Goal: Task Accomplishment & Management: Complete application form

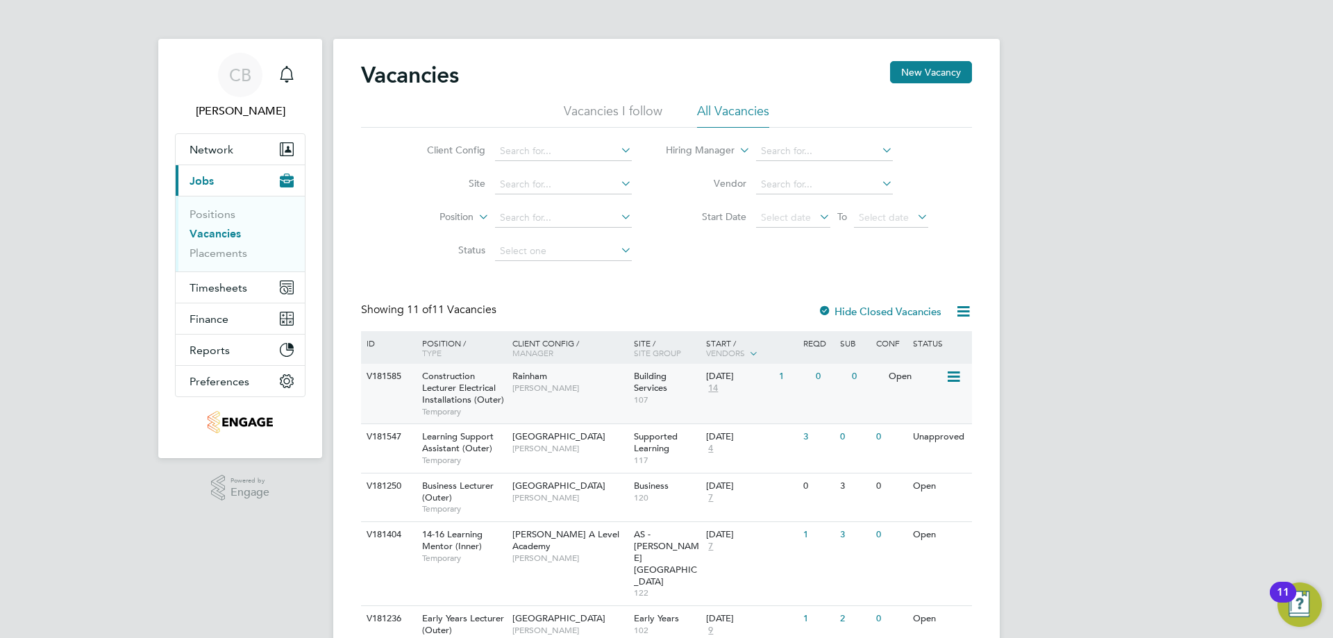
click at [544, 380] on span "Rainham" at bounding box center [529, 376] width 35 height 12
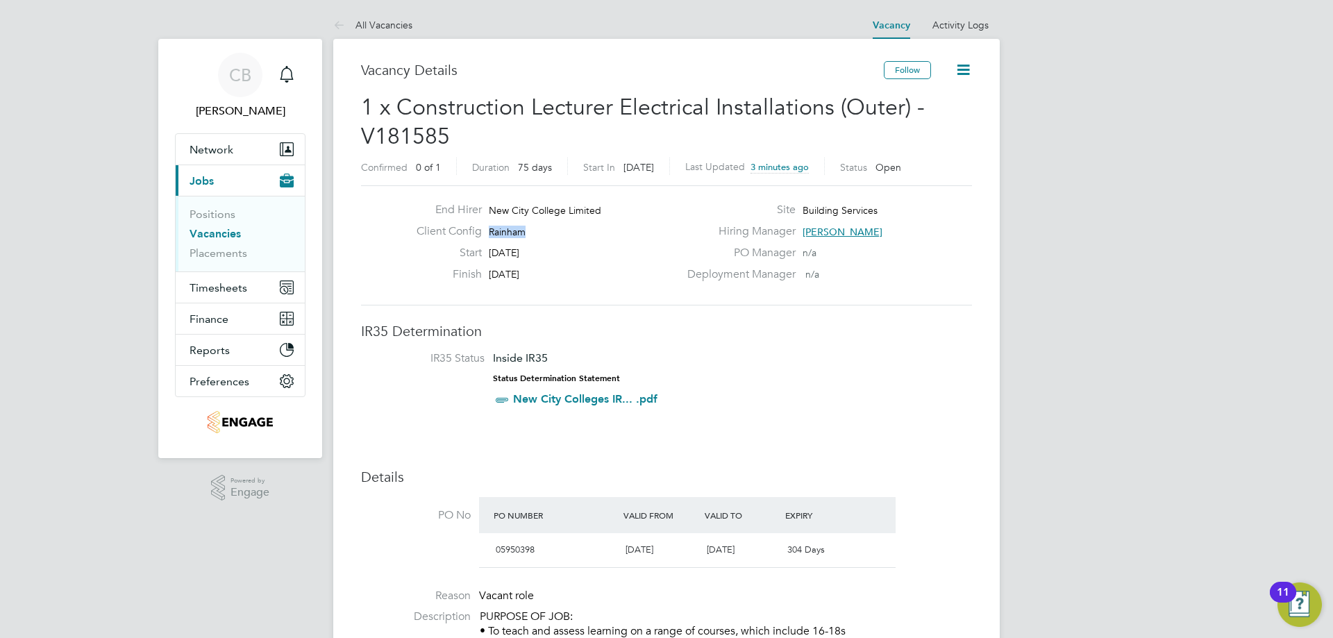
drag, startPoint x: 537, startPoint y: 228, endPoint x: 489, endPoint y: 235, distance: 49.2
click at [489, 235] on div "Client Config Rainham" at bounding box center [542, 235] width 274 height 22
copy span "Rainham"
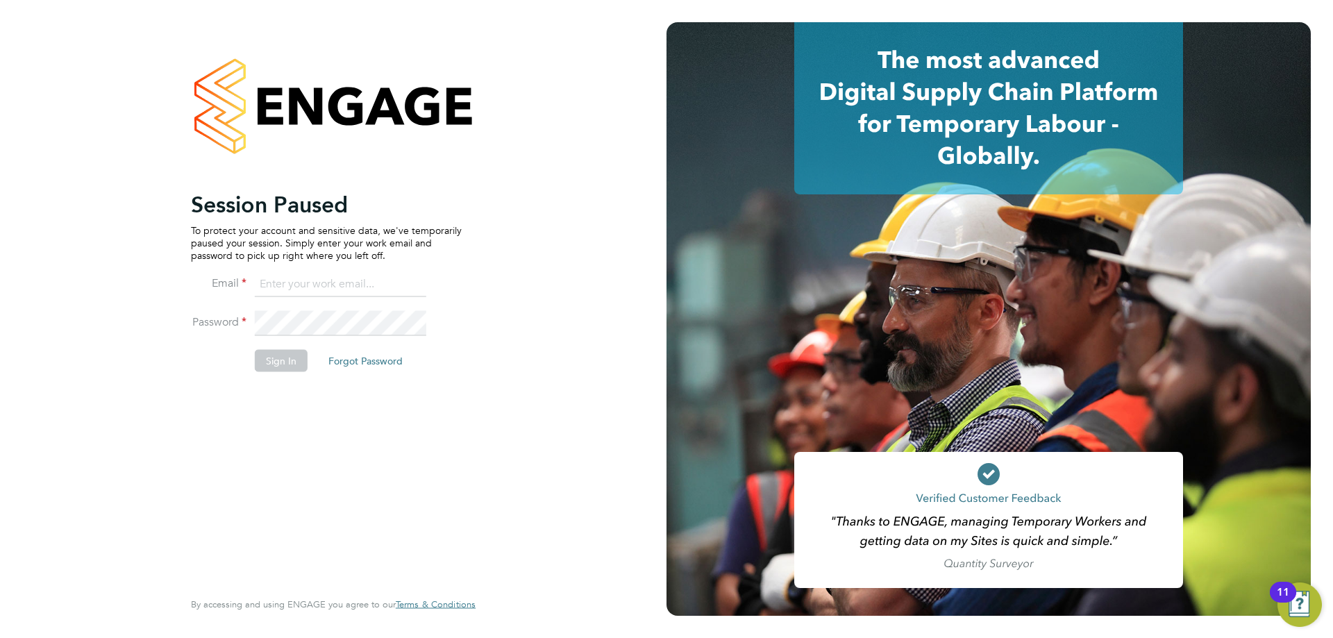
type input "[EMAIL_ADDRESS][DOMAIN_NAME]"
click at [286, 353] on button "Sign In" at bounding box center [281, 360] width 53 height 22
click at [283, 358] on div "Sorry, we are having problems connecting to our services." at bounding box center [333, 319] width 666 height 638
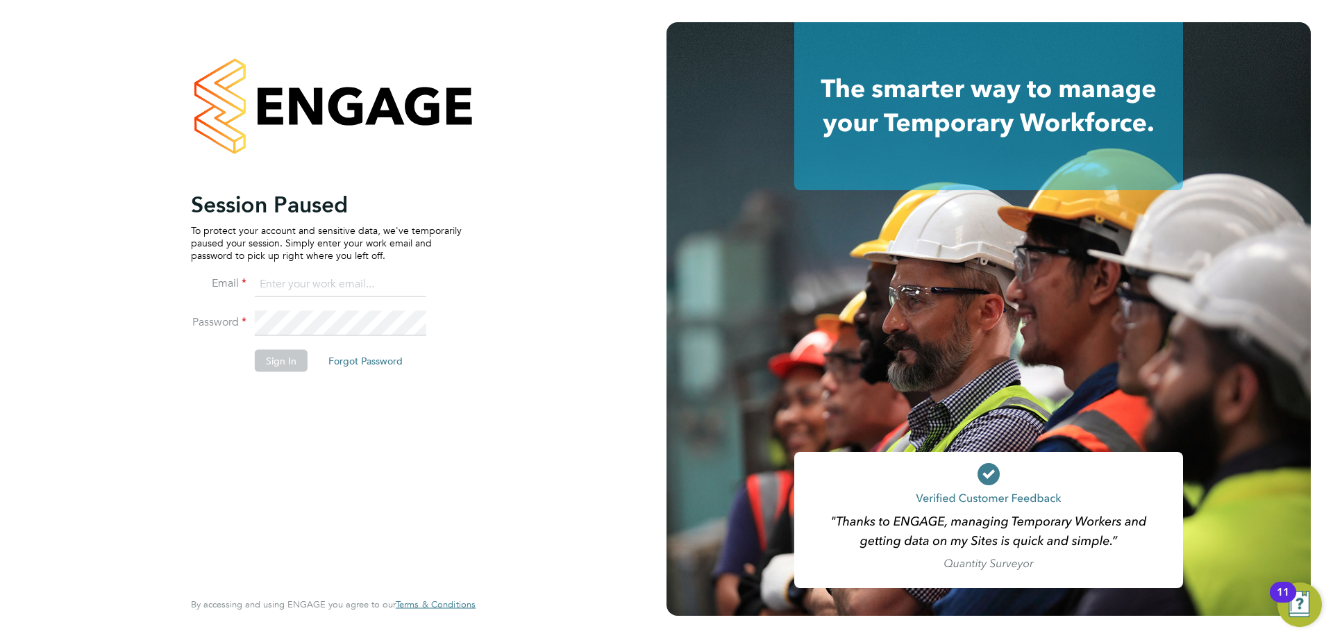
type input "[EMAIL_ADDRESS][DOMAIN_NAME]"
click at [271, 349] on button "Sign In" at bounding box center [281, 360] width 53 height 22
click at [271, 351] on div "Sorry, we are having problems connecting to our services." at bounding box center [333, 319] width 666 height 638
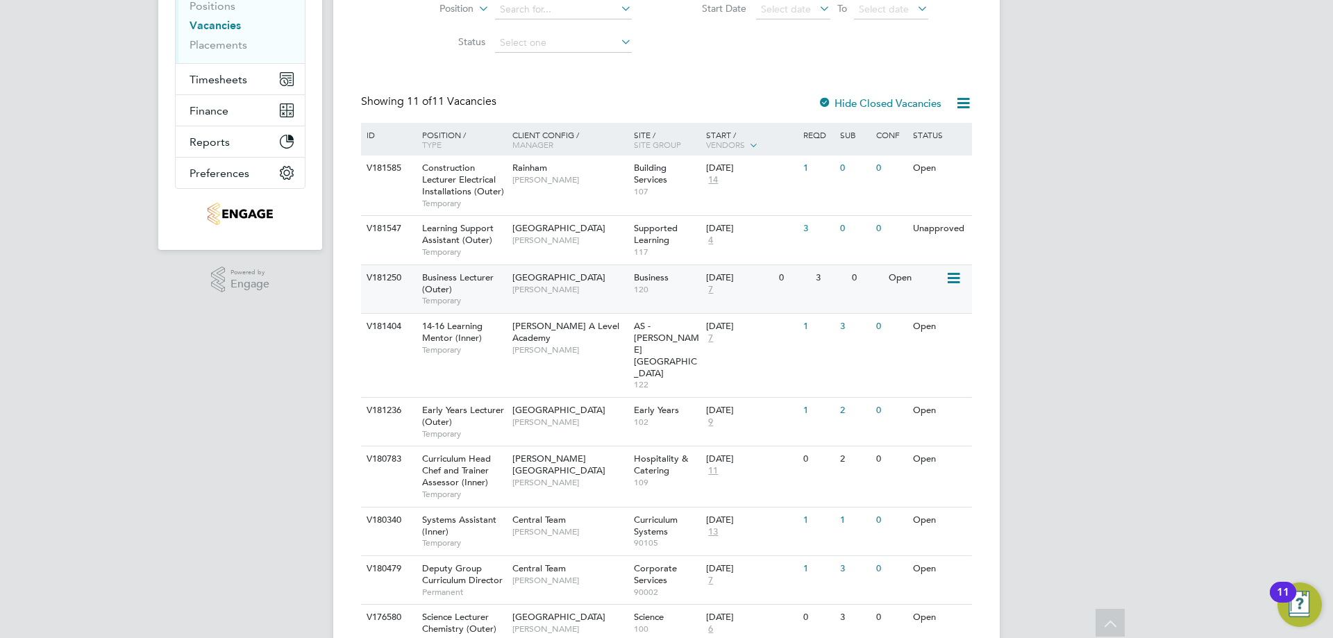
scroll to position [278, 0]
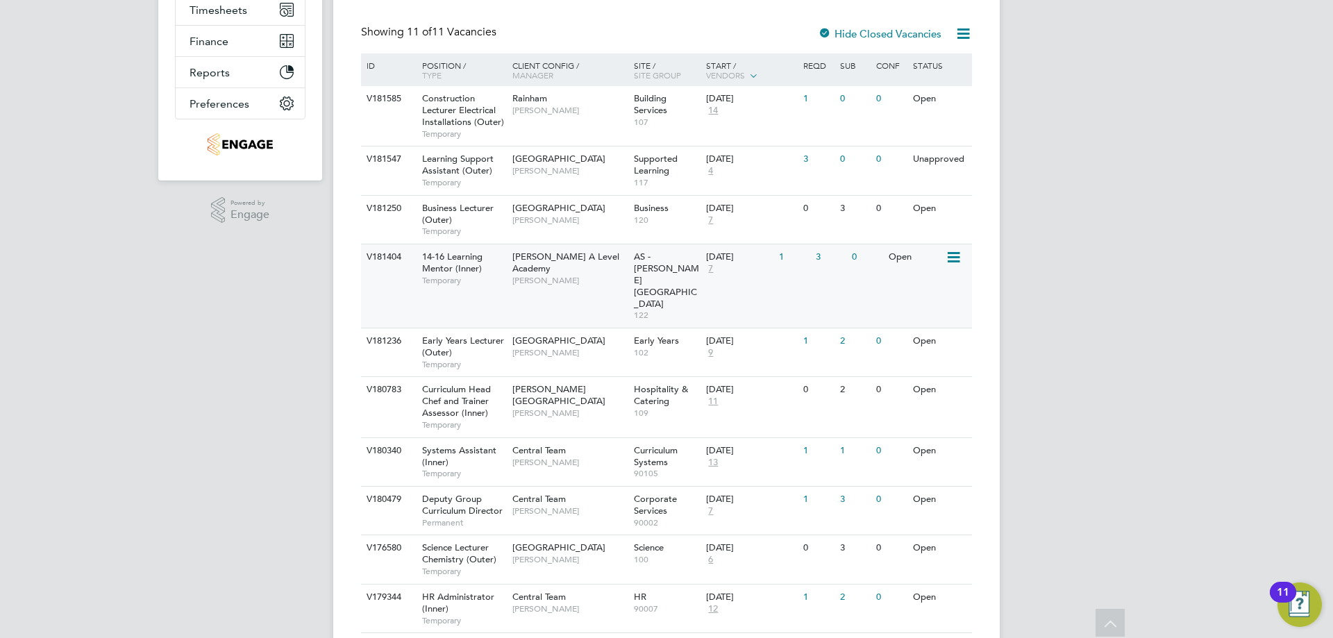
click at [519, 276] on div "Attlee A Level Academy Rabia Khanom" at bounding box center [569, 268] width 121 height 48
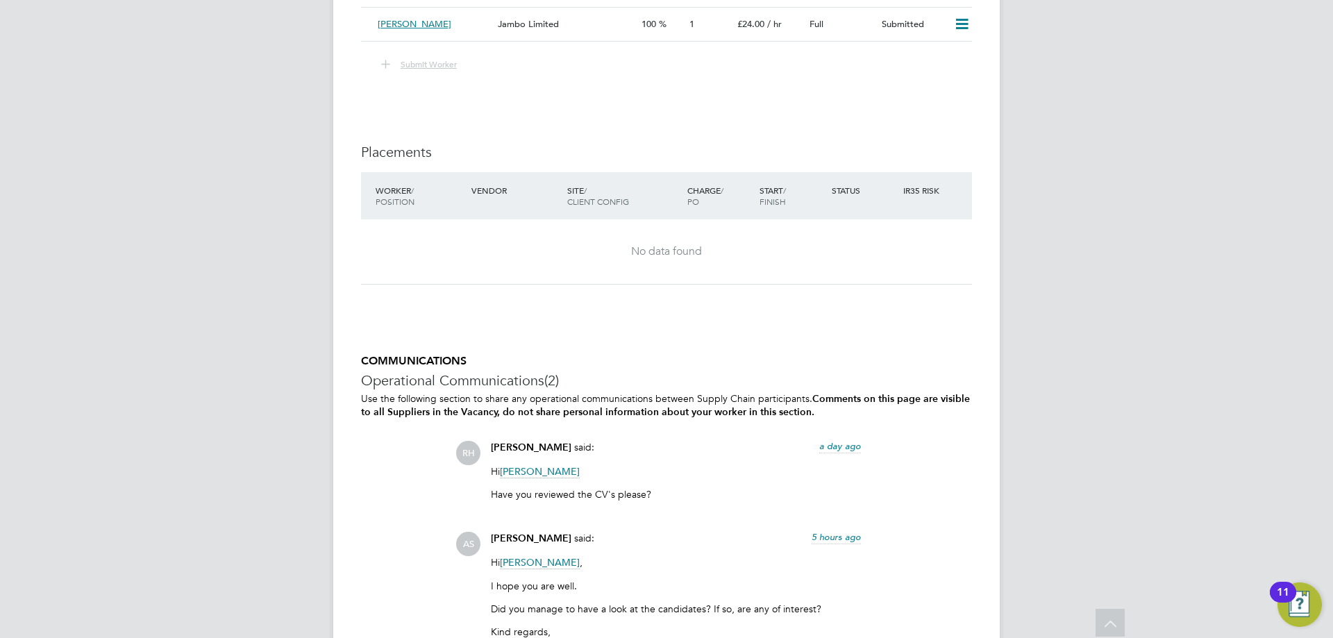
scroll to position [2688, 0]
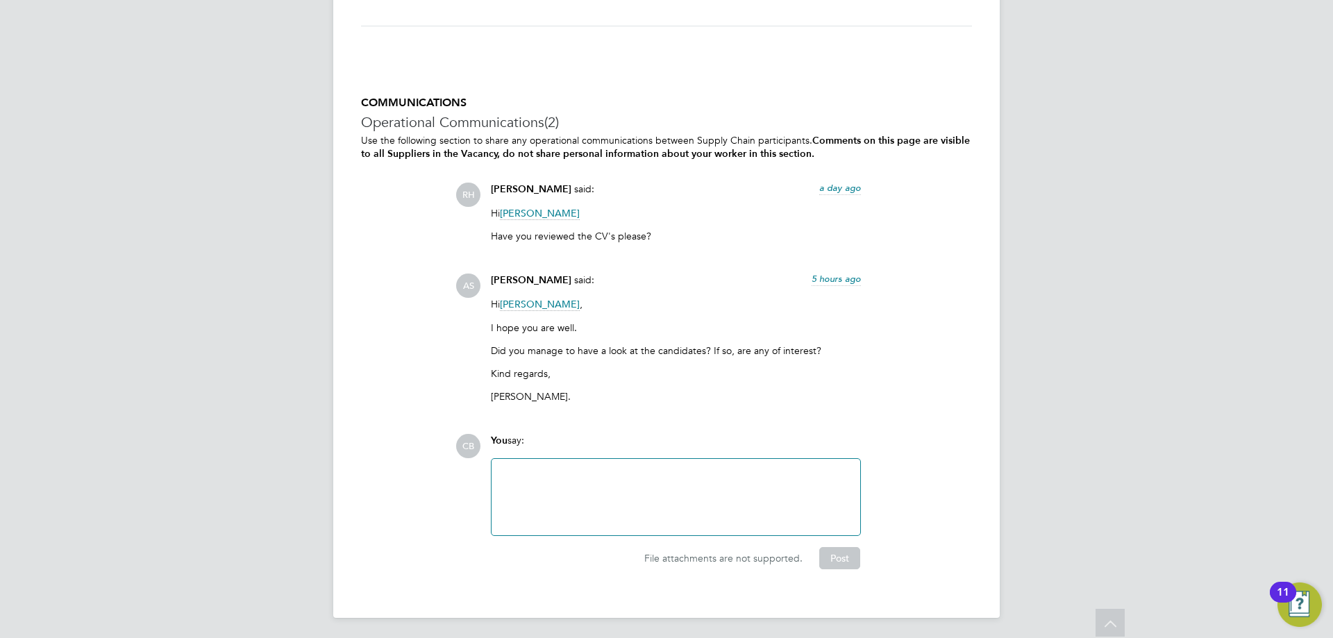
drag, startPoint x: 501, startPoint y: 301, endPoint x: 567, endPoint y: 300, distance: 66.7
click at [567, 300] on p "Hi Rabia Khanom ," at bounding box center [676, 304] width 370 height 12
click at [571, 300] on p "Hi Rabia Khanom ," at bounding box center [676, 304] width 370 height 12
drag, startPoint x: 571, startPoint y: 300, endPoint x: 554, endPoint y: 300, distance: 16.7
click at [510, 296] on div "Avais Sabir said: 5 hours ago Hi Rabia Khanom , I hope you are well. Did you ma…" at bounding box center [676, 344] width 384 height 140
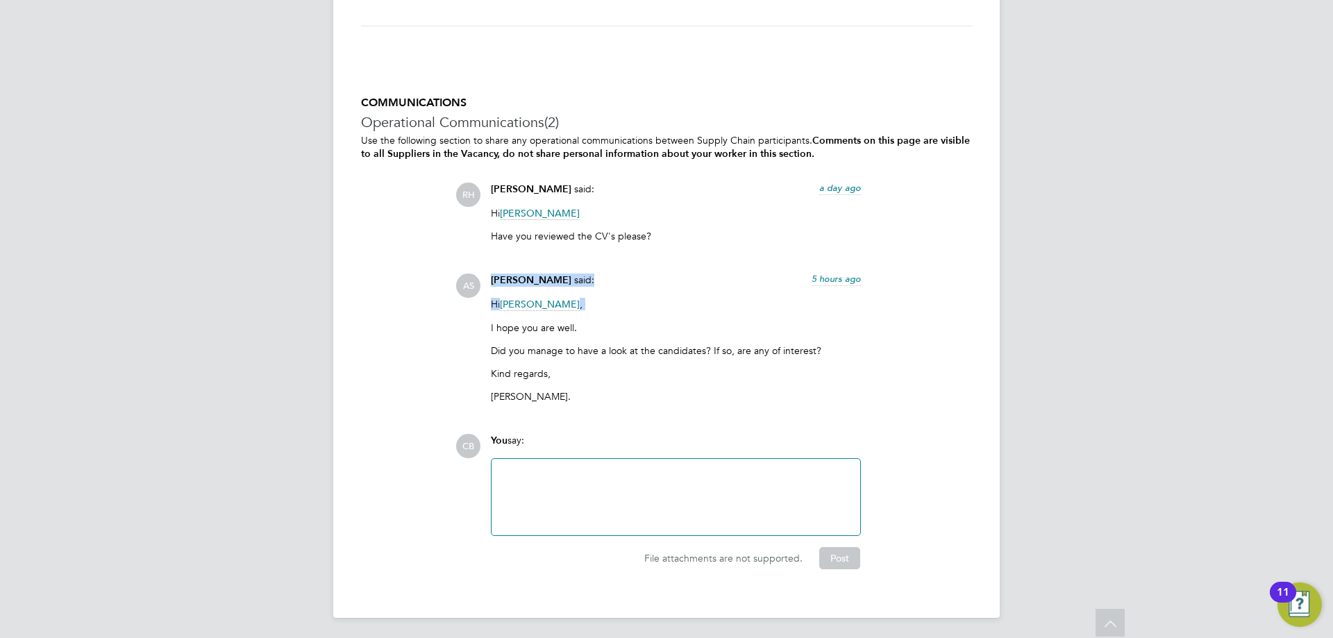
click at [571, 301] on p "Hi Rabia Khanom ," at bounding box center [676, 304] width 370 height 12
click at [575, 298] on p "Hi Rabia Khanom ," at bounding box center [676, 304] width 370 height 12
drag, startPoint x: 567, startPoint y: 305, endPoint x: 515, endPoint y: 303, distance: 52.1
click at [515, 303] on p "Hi Rabia Khanom ," at bounding box center [676, 304] width 370 height 12
drag, startPoint x: 518, startPoint y: 299, endPoint x: 785, endPoint y: 248, distance: 272.0
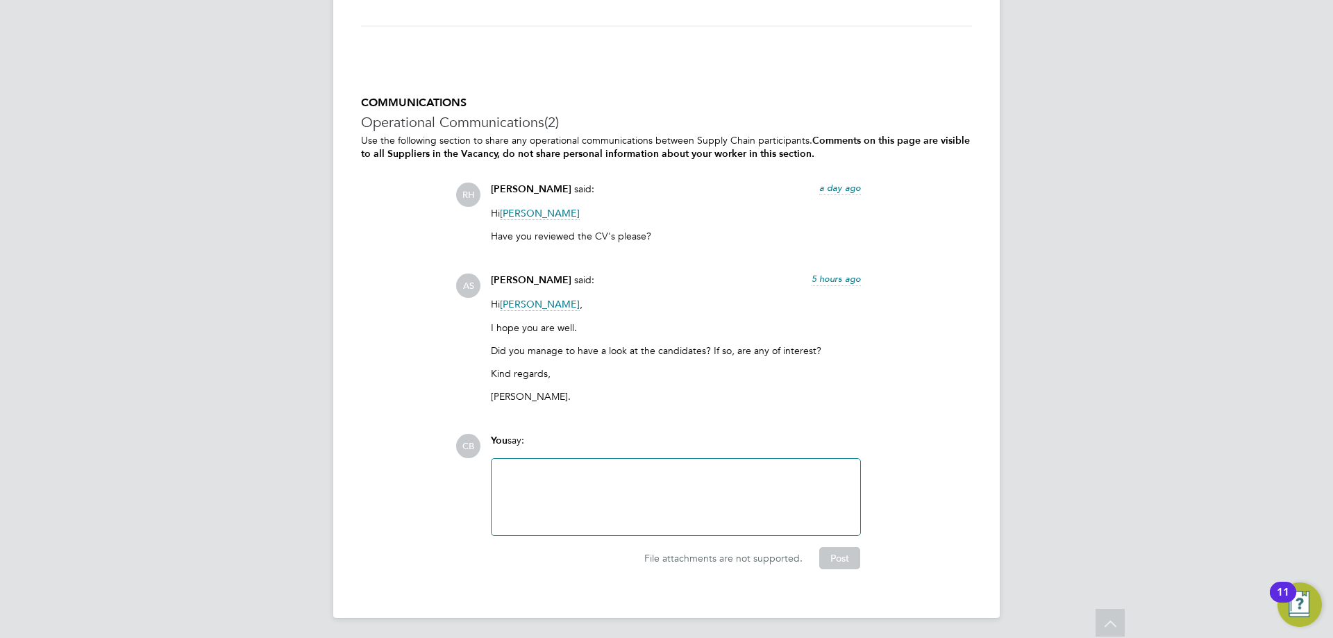
click at [785, 248] on div "Hi Rabia Khanom Have you reviewed the CV's please?" at bounding box center [676, 230] width 370 height 46
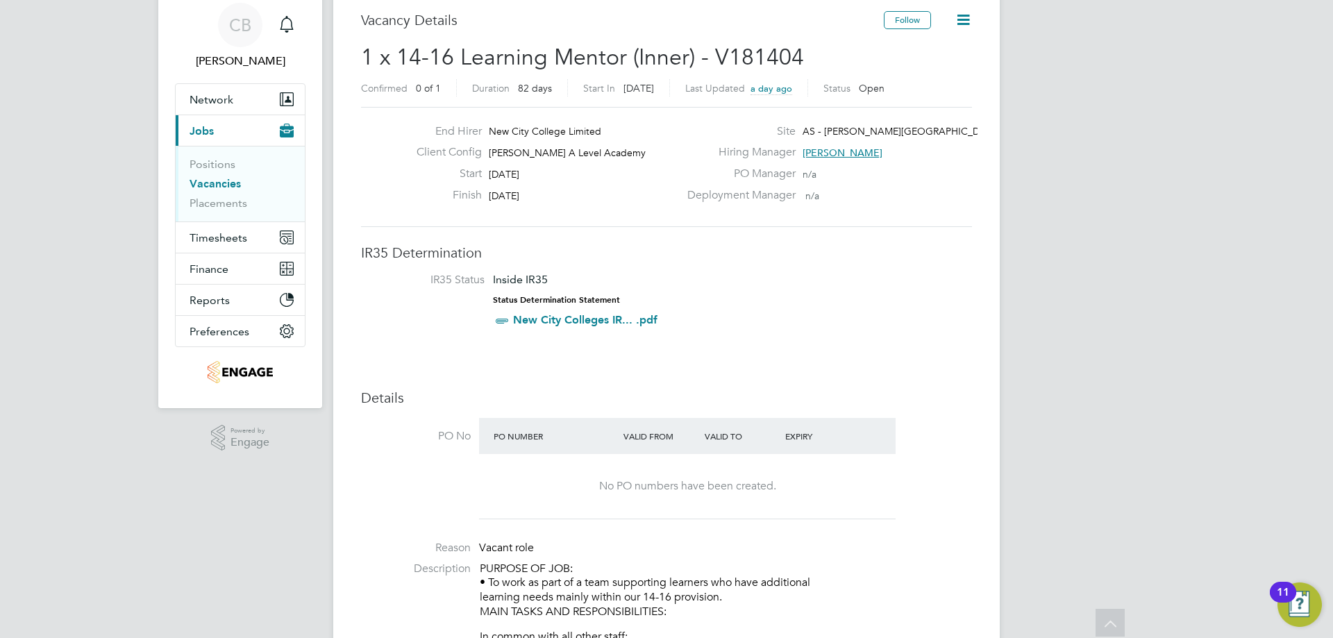
scroll to position [0, 0]
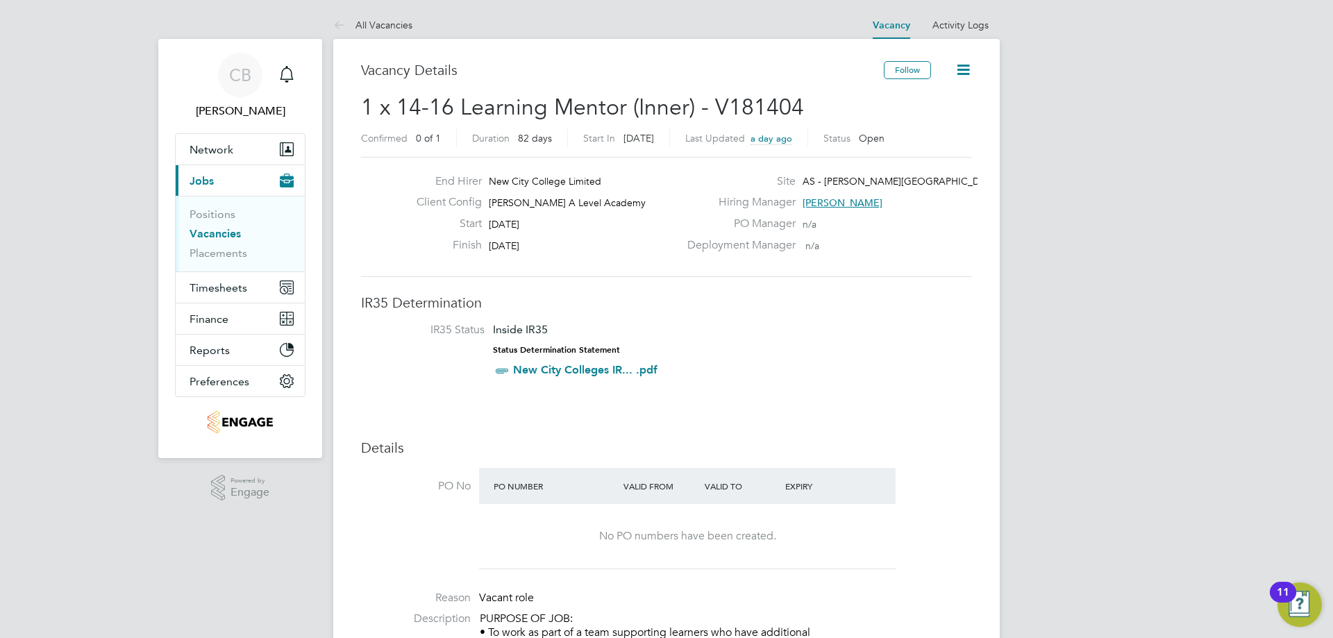
click at [844, 201] on span "[PERSON_NAME]" at bounding box center [843, 202] width 80 height 12
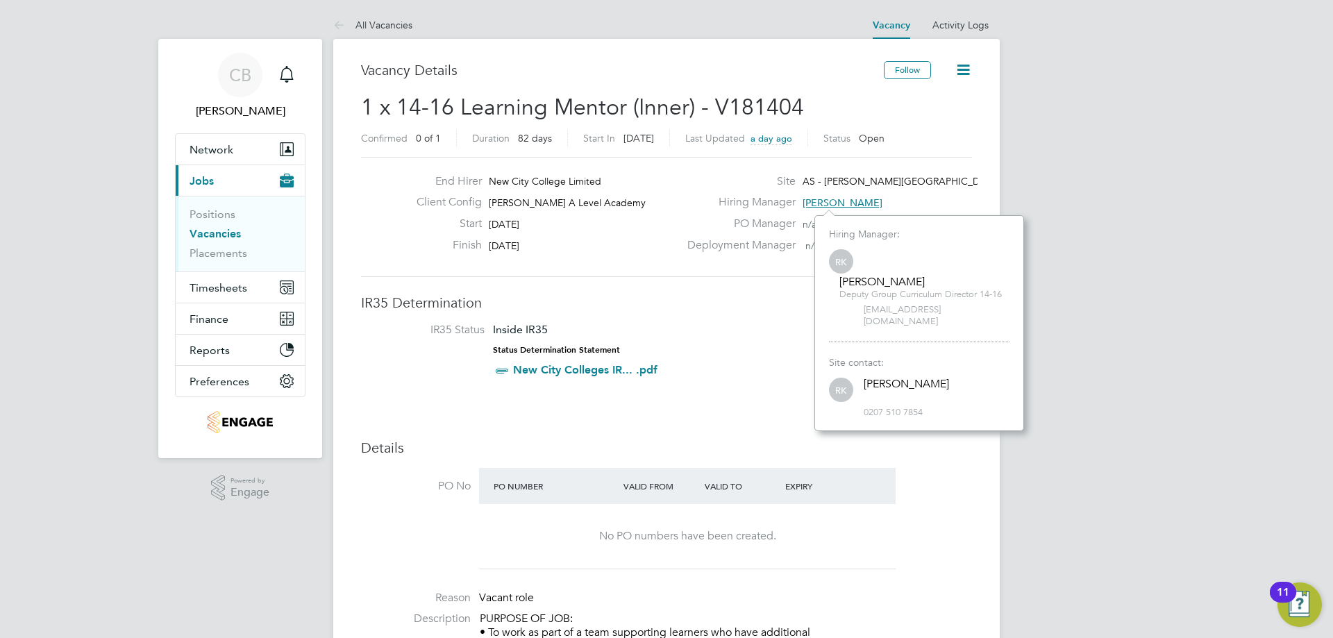
scroll to position [204, 209]
drag, startPoint x: 991, startPoint y: 308, endPoint x: 859, endPoint y: 312, distance: 132.0
click at [859, 312] on div "RK Rabia Khanom Deputy Group Curriculum Director 14-16 rabia.khanom@ncclondon.a…" at bounding box center [919, 287] width 181 height 81
copy span "rabia.khanom@ncclondon.ac.uk"
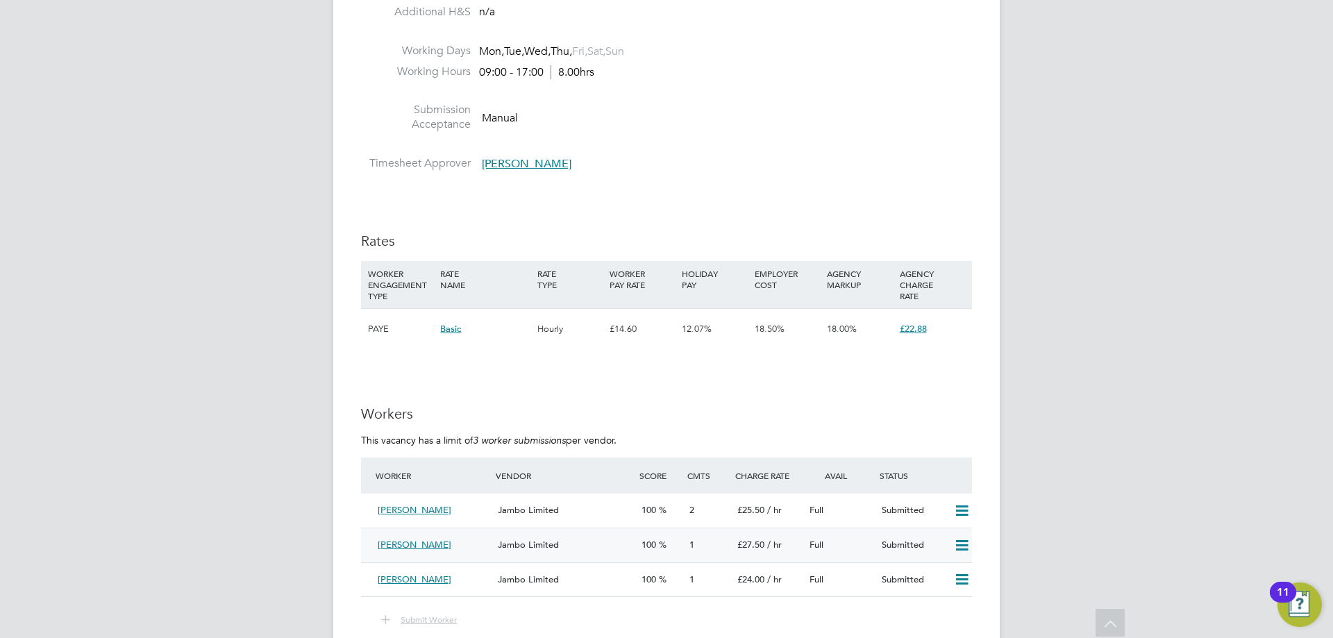
scroll to position [2013, 0]
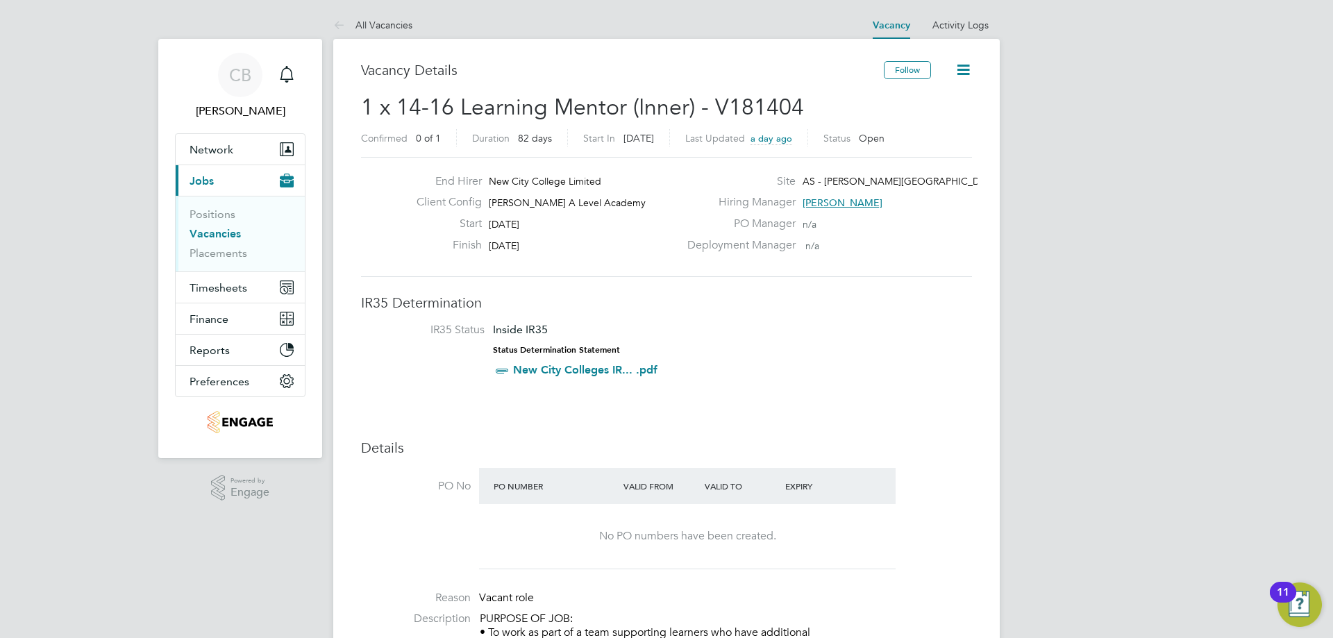
click at [605, 256] on div "Finish [DATE]" at bounding box center [542, 249] width 274 height 22
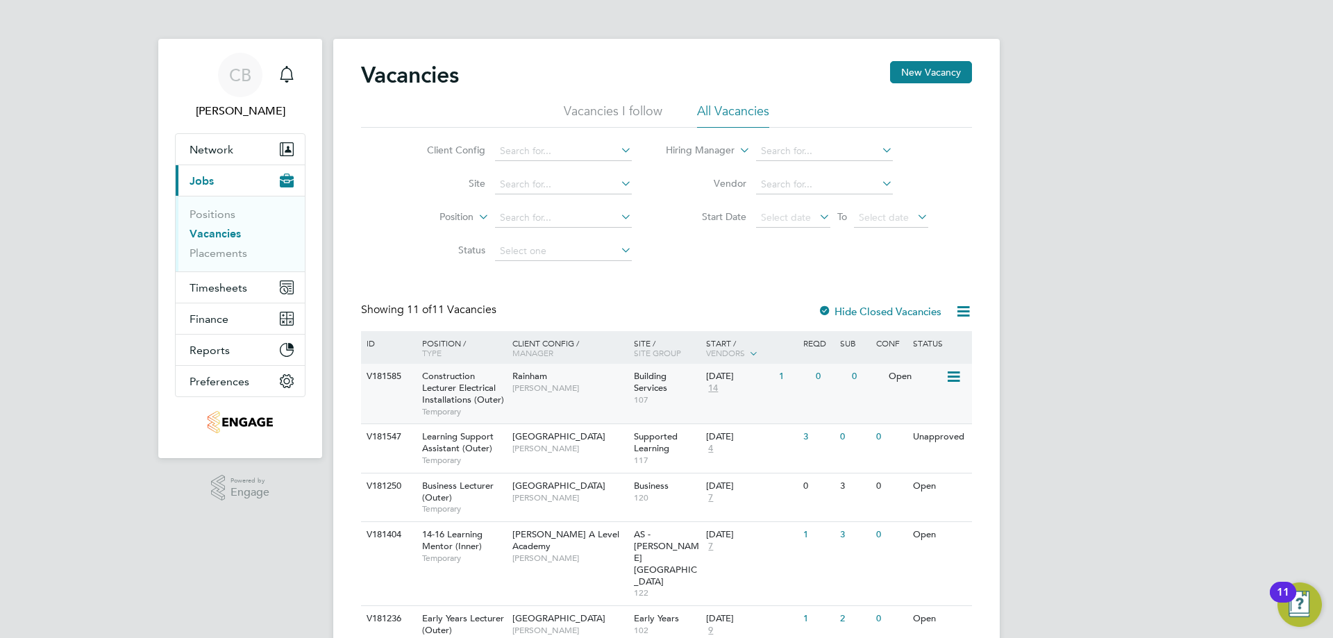
scroll to position [69, 0]
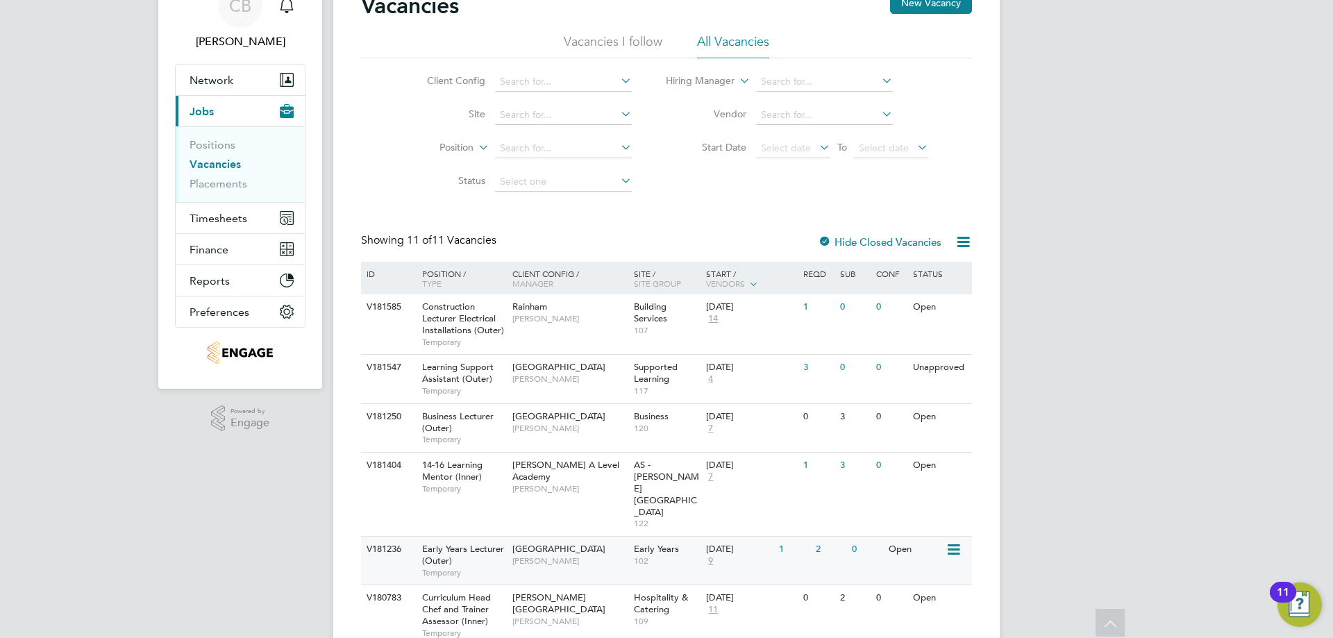
click at [548, 543] on span "[GEOGRAPHIC_DATA]" at bounding box center [558, 549] width 93 height 12
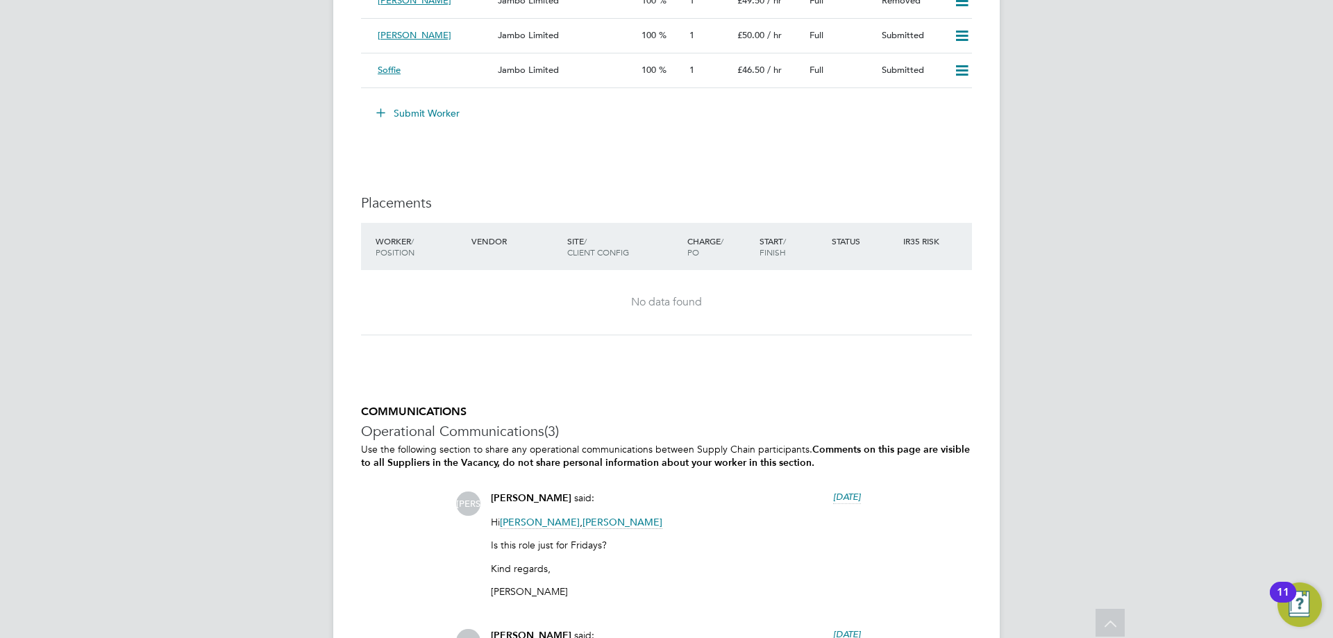
scroll to position [2360, 0]
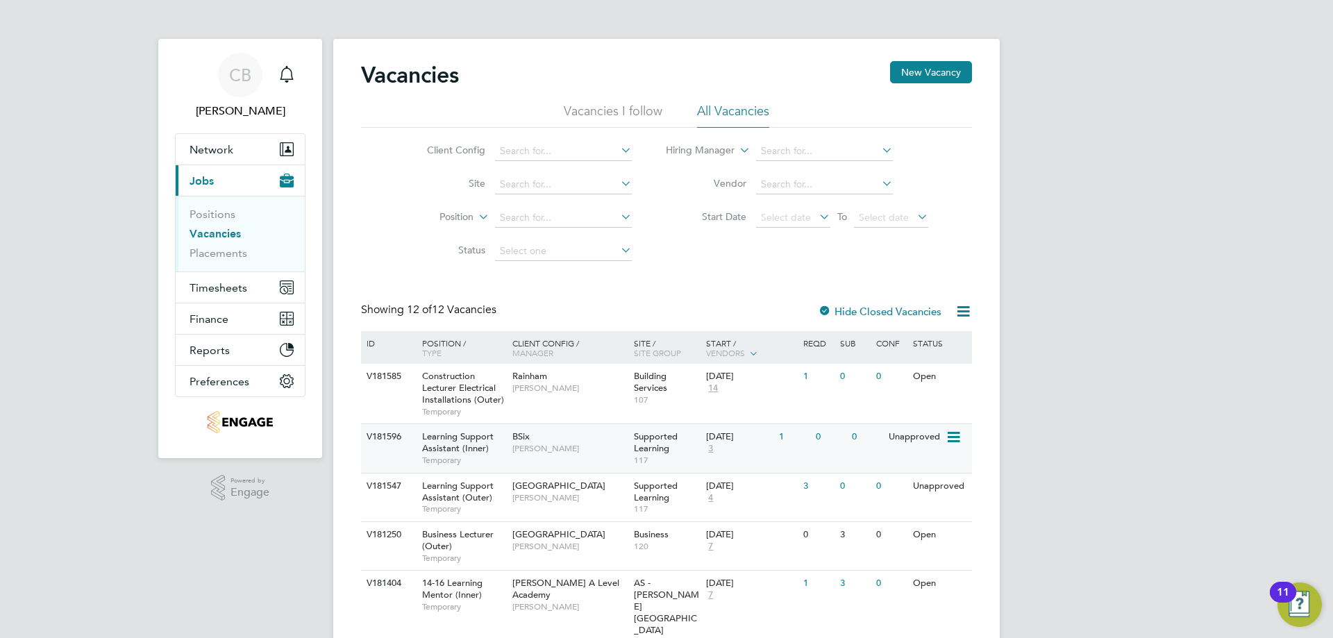
click at [596, 458] on div "BSix Rachel Johnson" at bounding box center [569, 442] width 121 height 36
click at [816, 431] on div "0" at bounding box center [830, 437] width 36 height 26
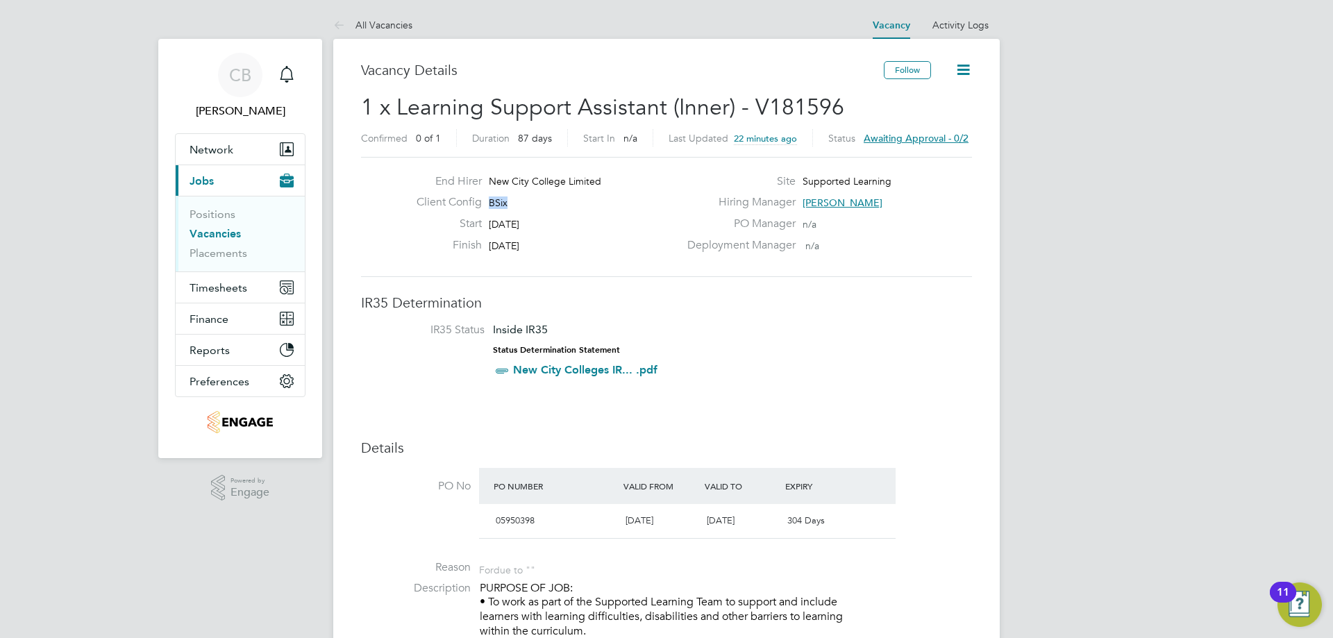
drag, startPoint x: 517, startPoint y: 202, endPoint x: 463, endPoint y: 197, distance: 54.4
click at [463, 197] on div "Client Config BSix" at bounding box center [542, 206] width 274 height 22
copy span "BSix"
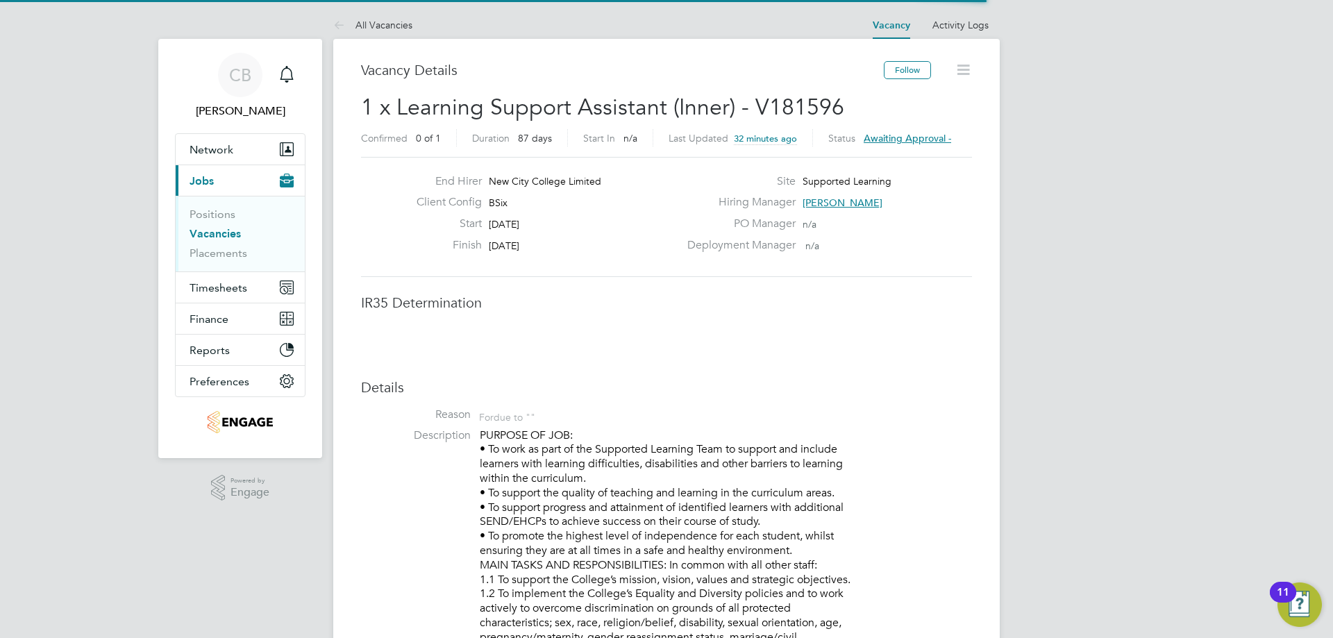
scroll to position [41, 97]
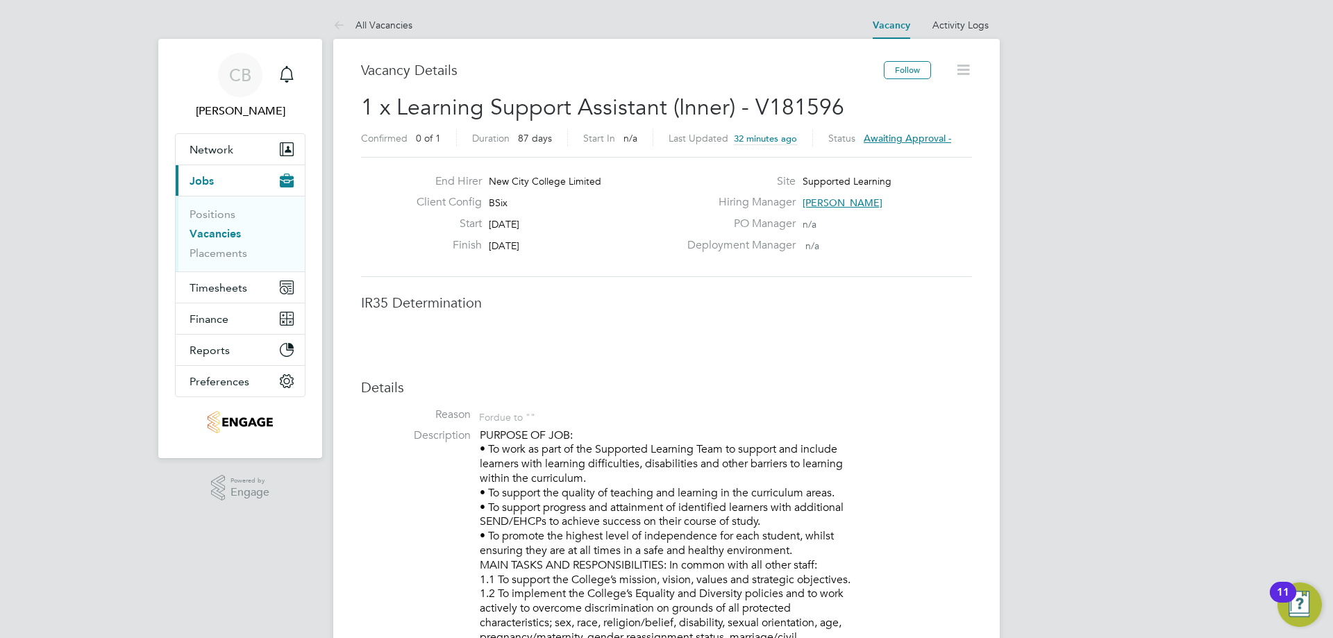
click at [943, 137] on span "Awaiting approval -" at bounding box center [907, 138] width 87 height 12
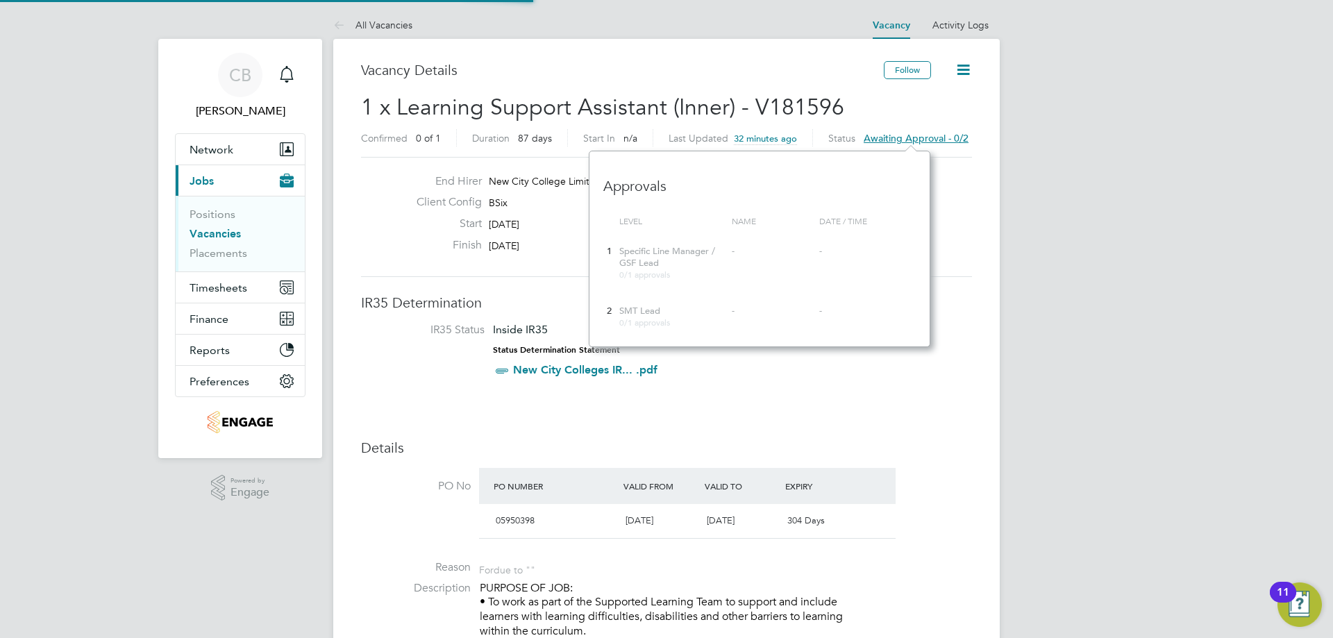
scroll to position [24, 131]
click at [856, 278] on div "1 Specific Line Manager / GSF Lead 0/1 approvals - -" at bounding box center [759, 263] width 312 height 48
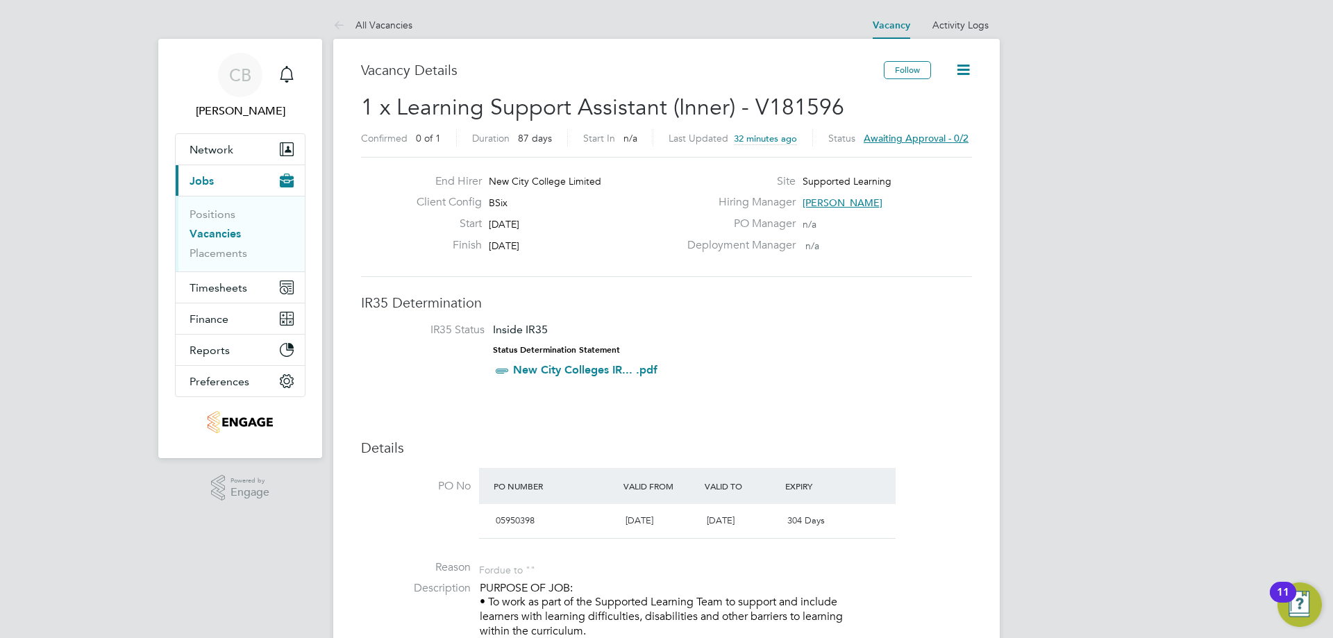
click at [961, 73] on icon at bounding box center [963, 69] width 17 height 17
click at [936, 142] on li "Approvers" at bounding box center [931, 149] width 81 height 19
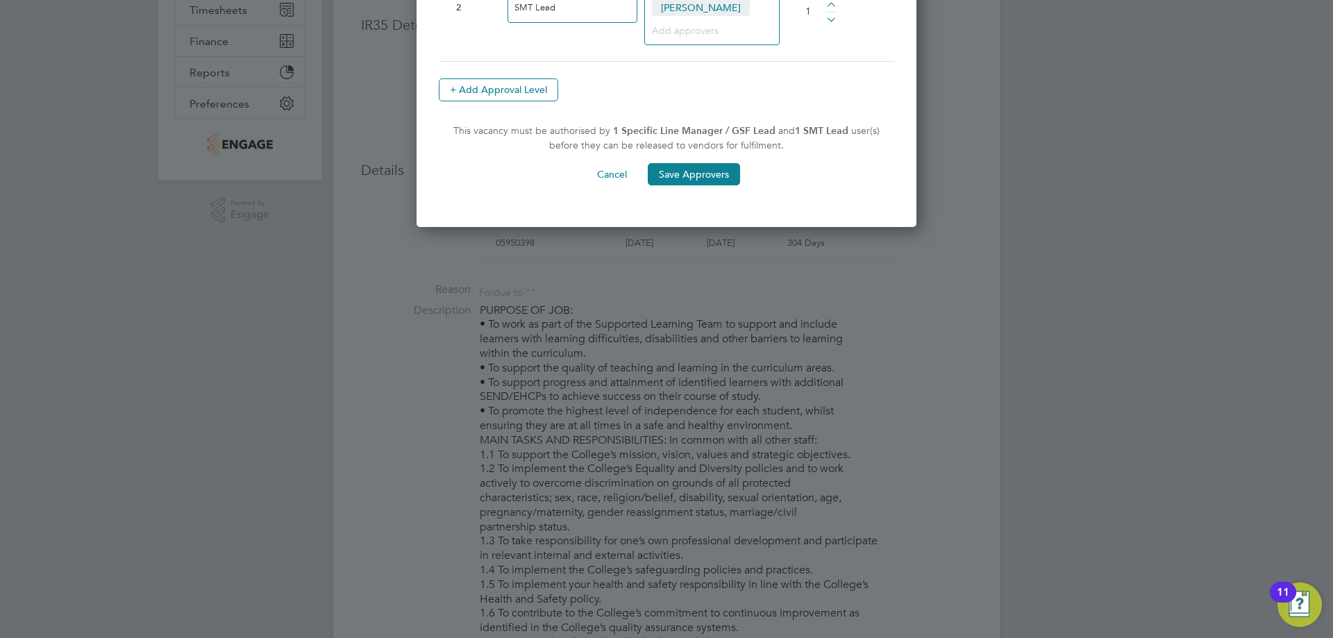
scroll to position [0, 0]
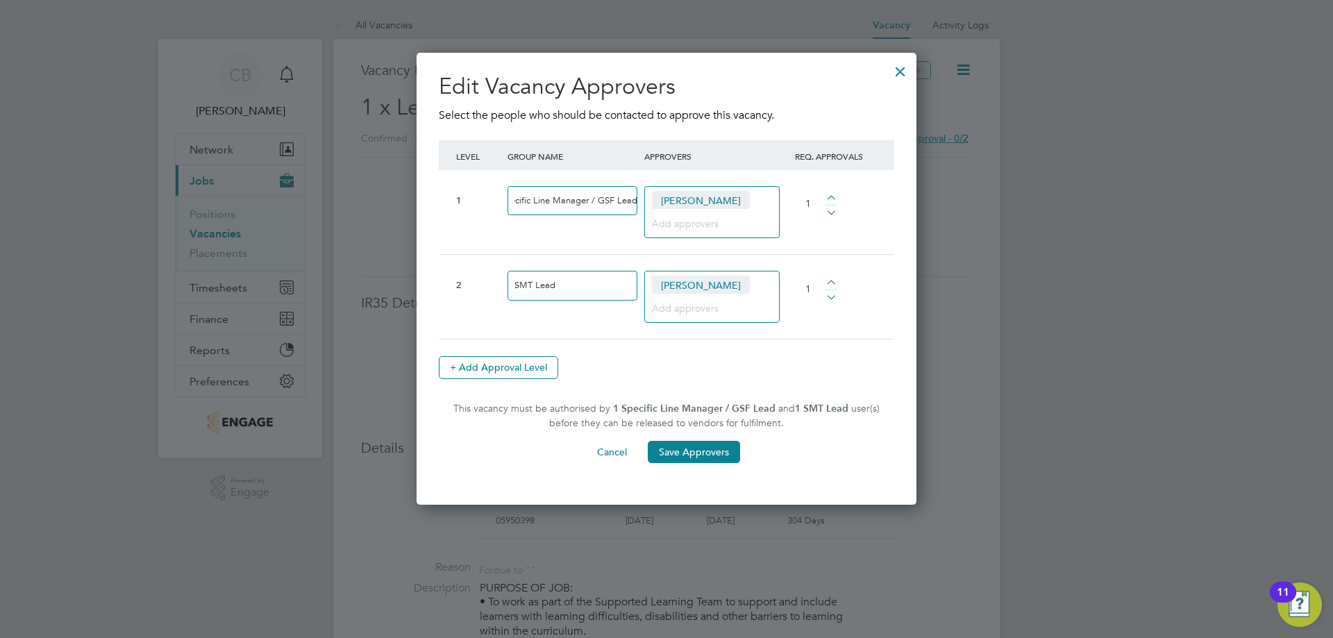
click at [898, 76] on div at bounding box center [900, 68] width 25 height 25
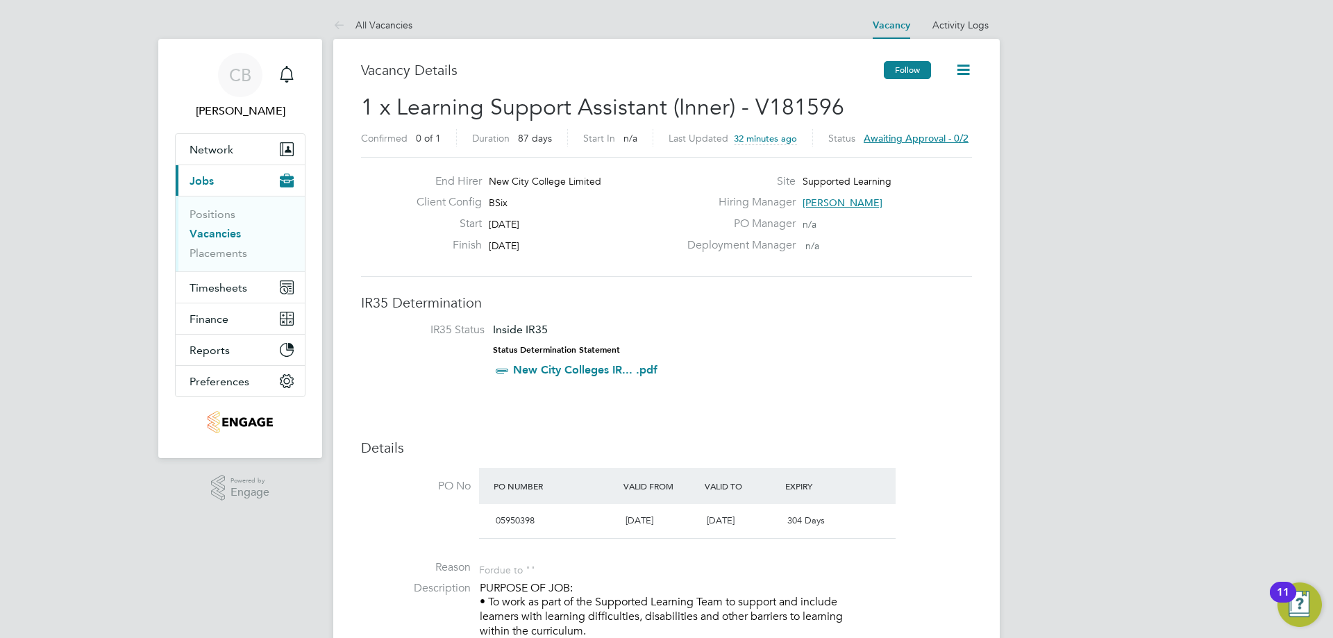
click at [909, 76] on button "Follow" at bounding box center [907, 70] width 47 height 18
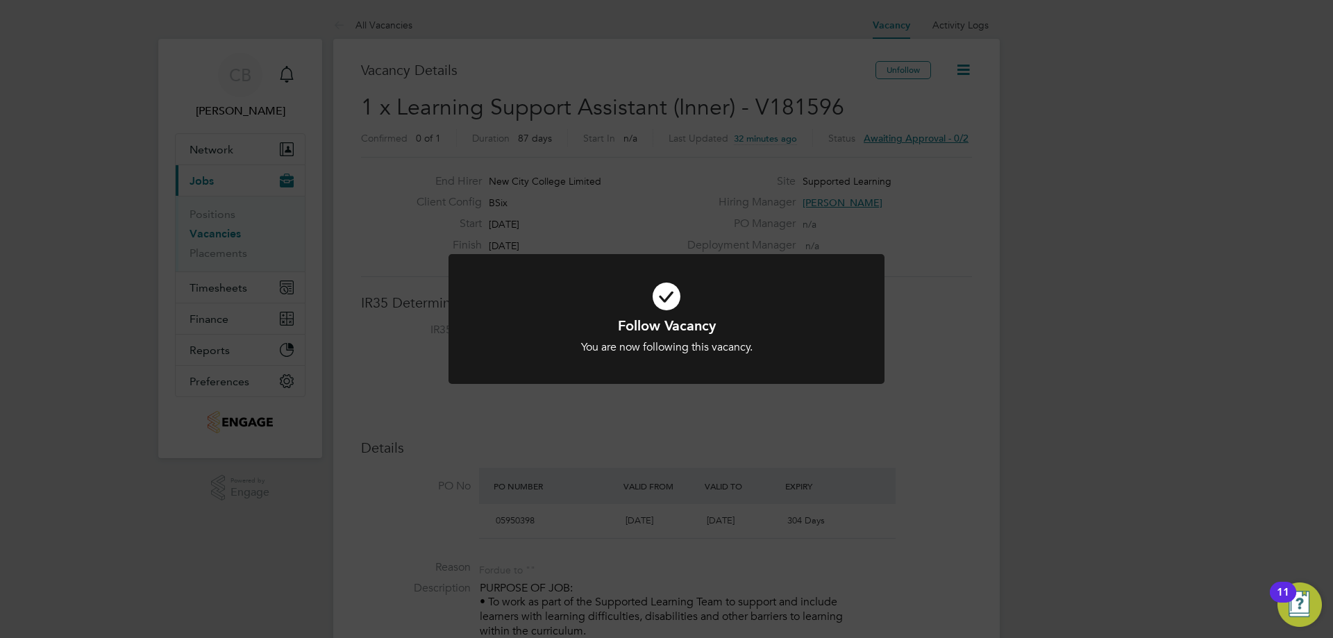
click at [685, 178] on div "Follow Vacancy You are now following this vacancy. Cancel Okay" at bounding box center [666, 319] width 1333 height 638
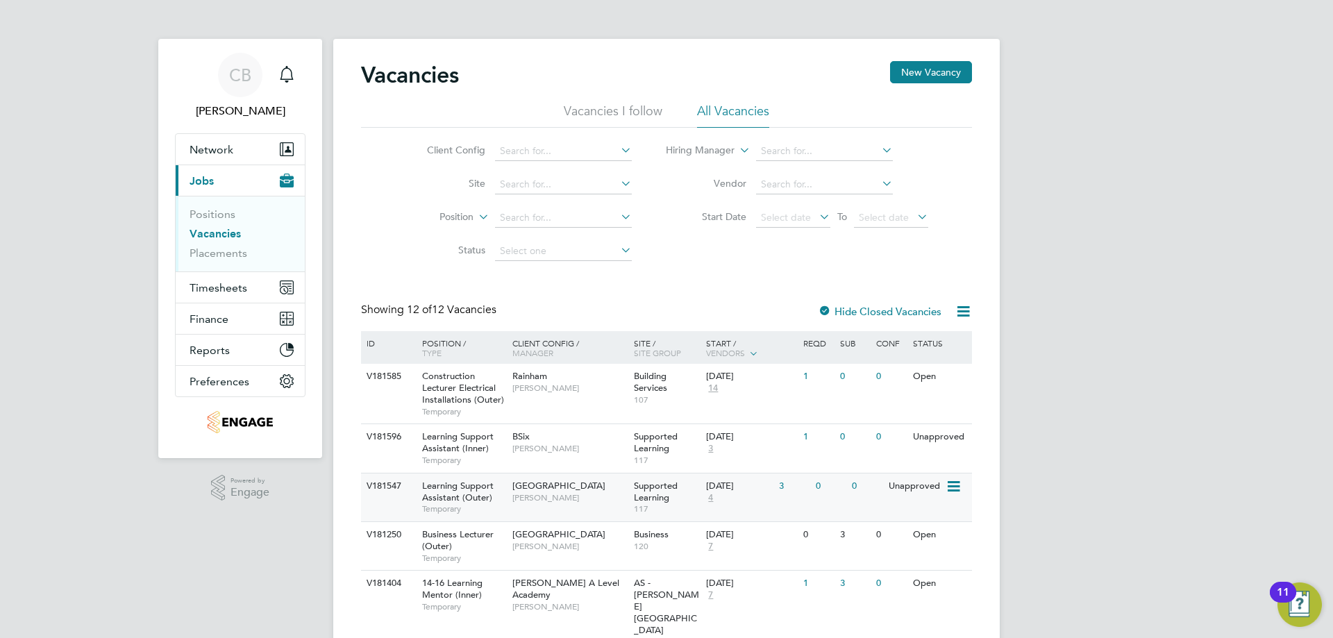
click at [557, 500] on span "[PERSON_NAME]" at bounding box center [569, 497] width 115 height 11
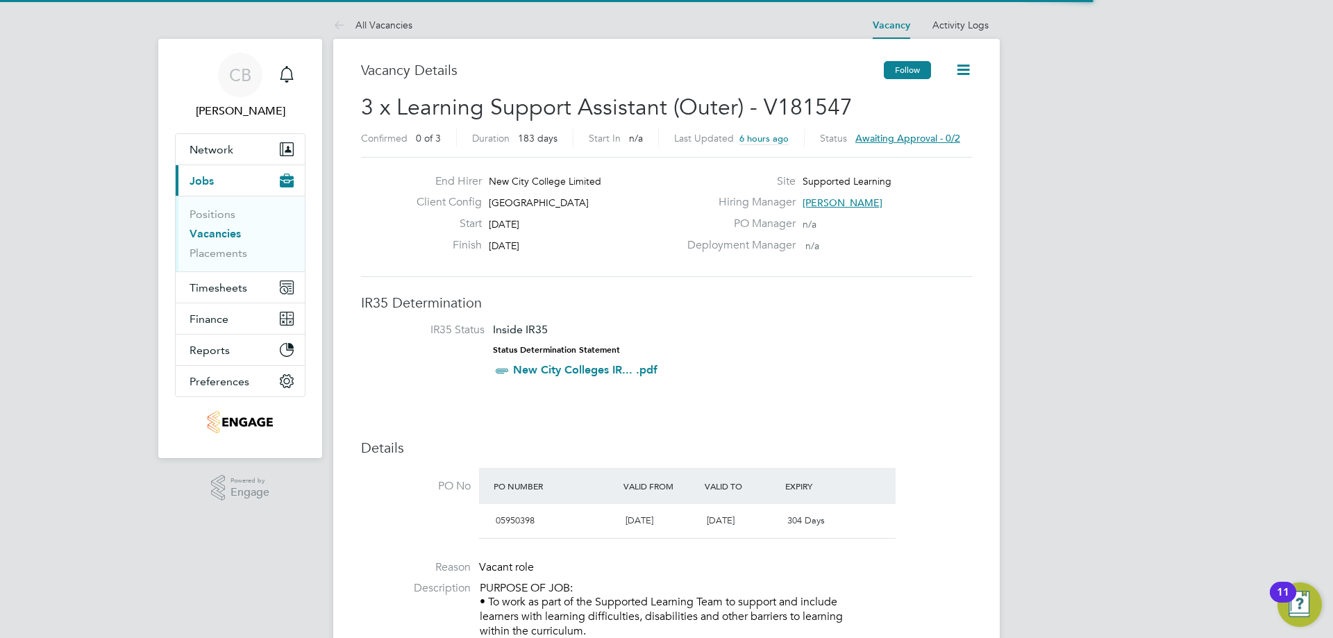
scroll to position [24, 131]
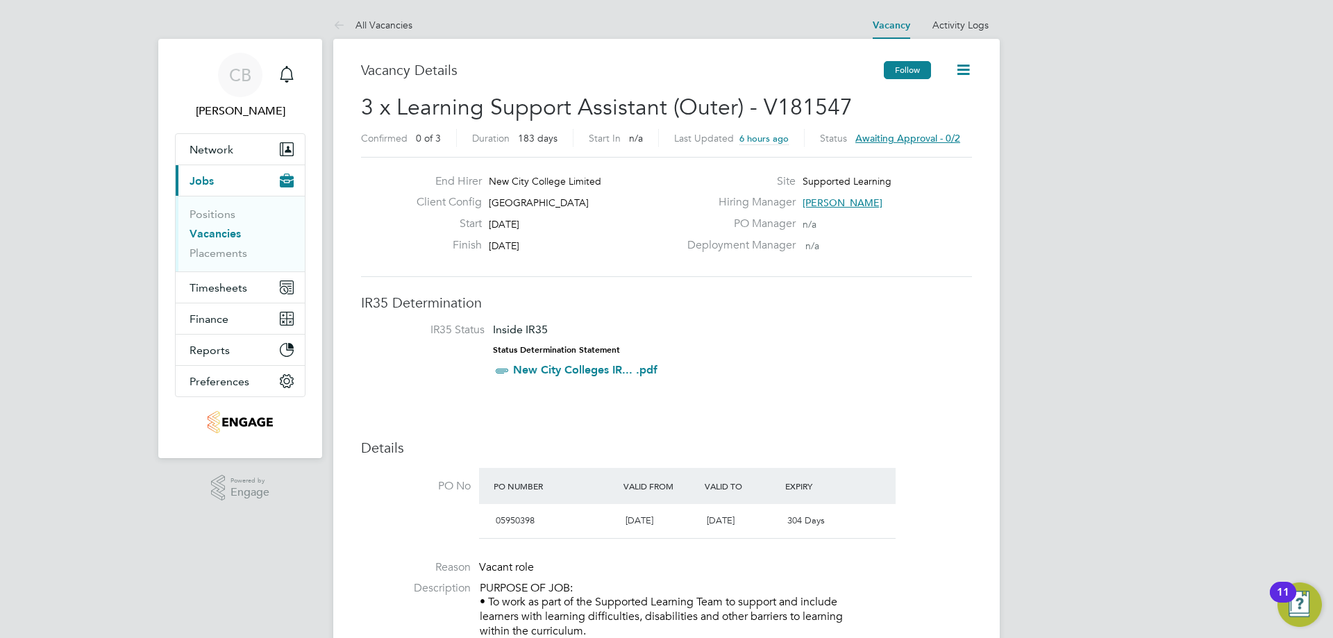
click at [900, 68] on button "Follow" at bounding box center [907, 70] width 47 height 18
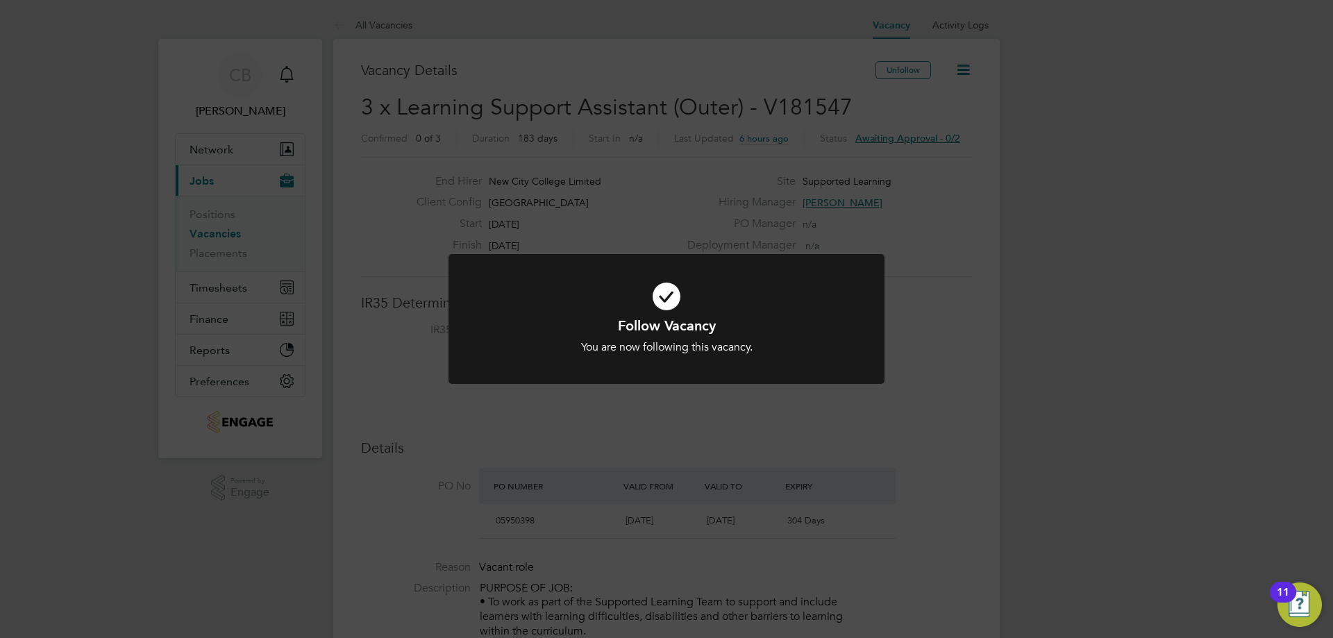
click at [833, 231] on div "Follow Vacancy You are now following this vacancy. Cancel Okay" at bounding box center [666, 319] width 1333 height 638
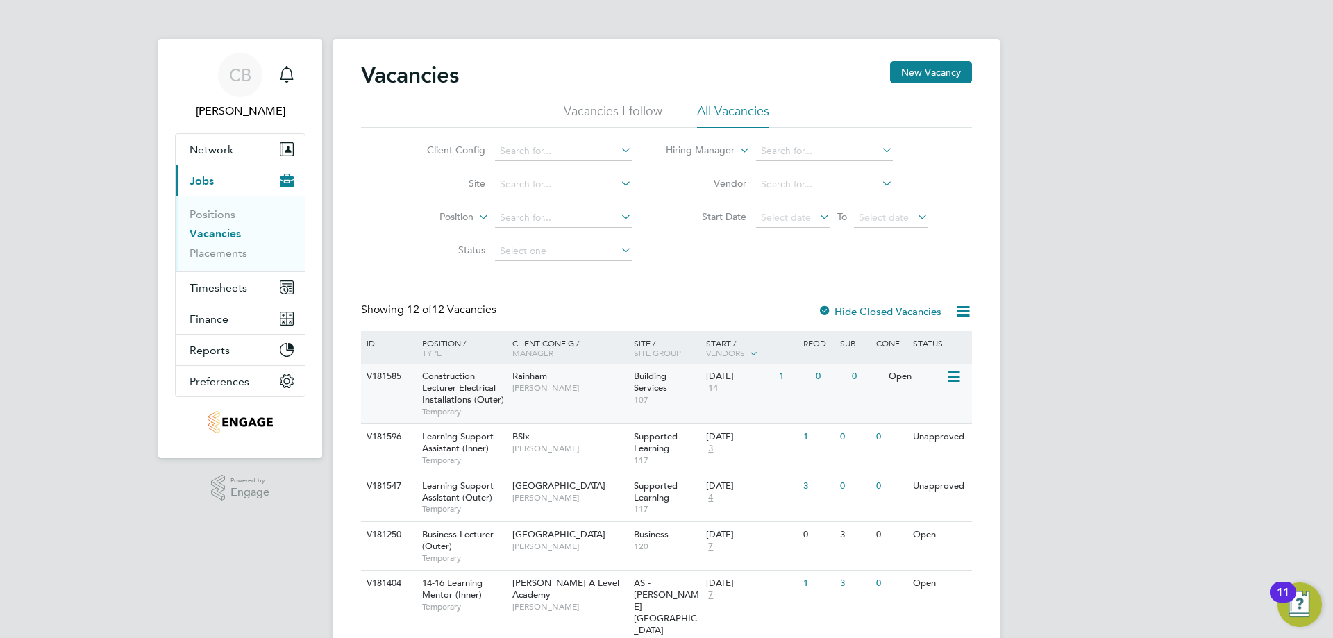
click at [579, 398] on div "Rainham [PERSON_NAME]" at bounding box center [569, 382] width 121 height 36
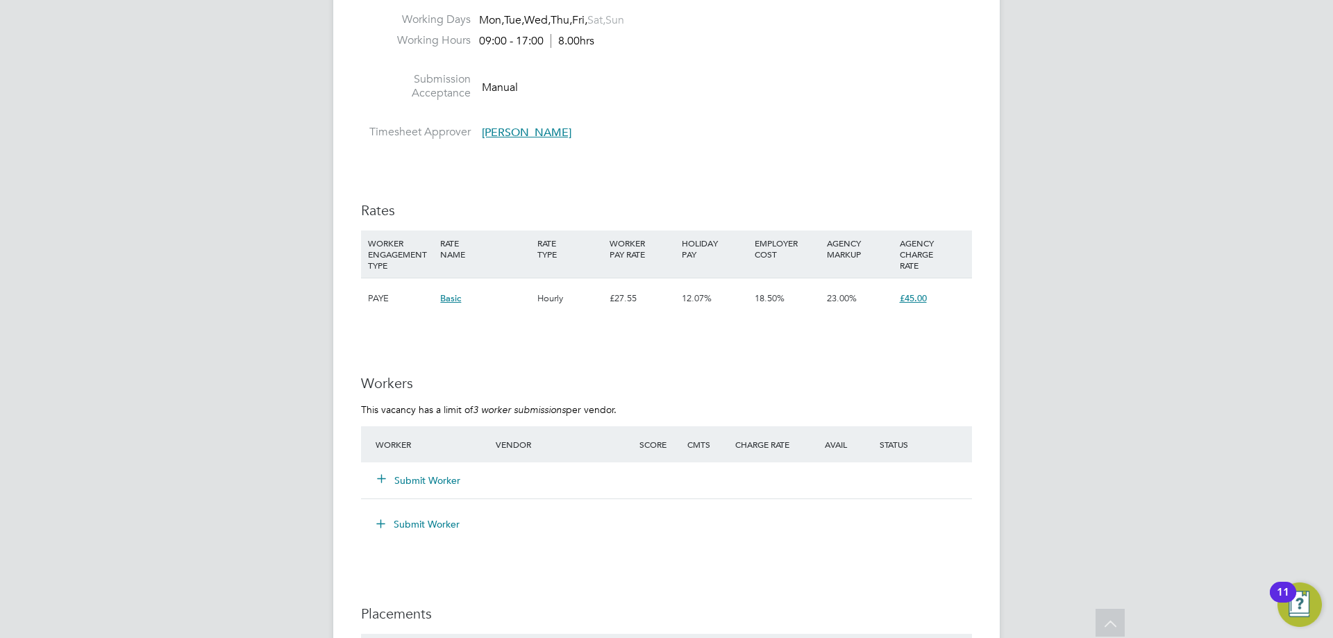
scroll to position [2291, 0]
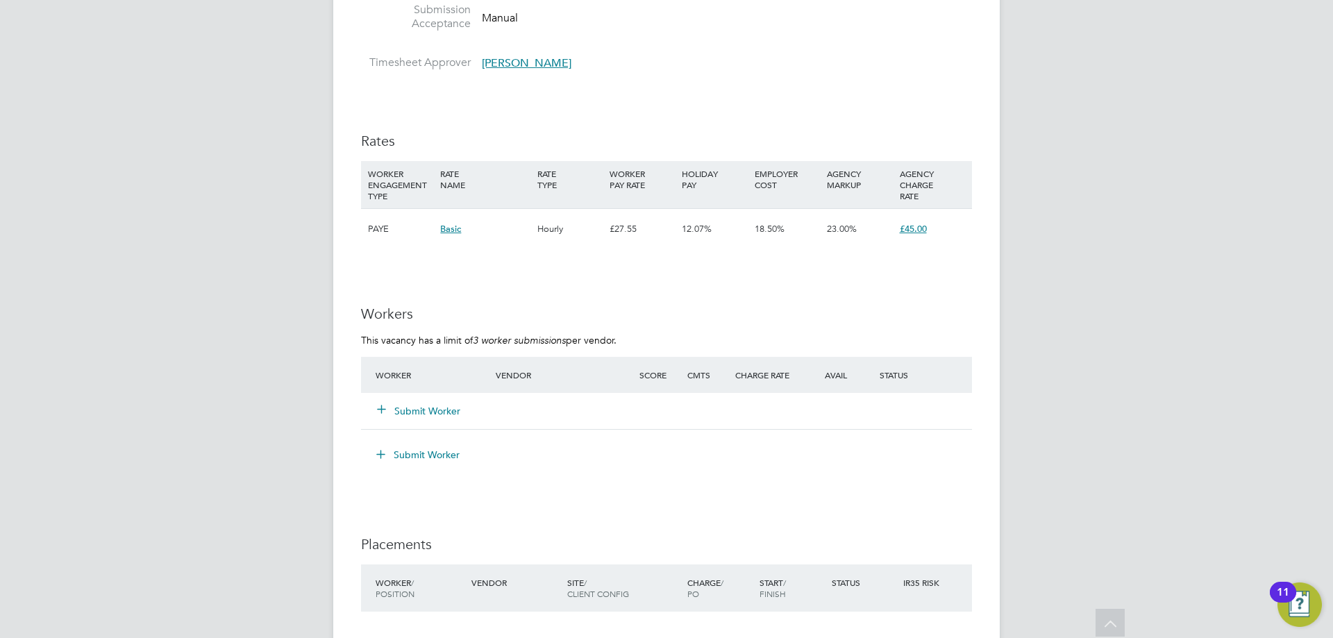
click at [446, 405] on button "Submit Worker" at bounding box center [419, 411] width 83 height 14
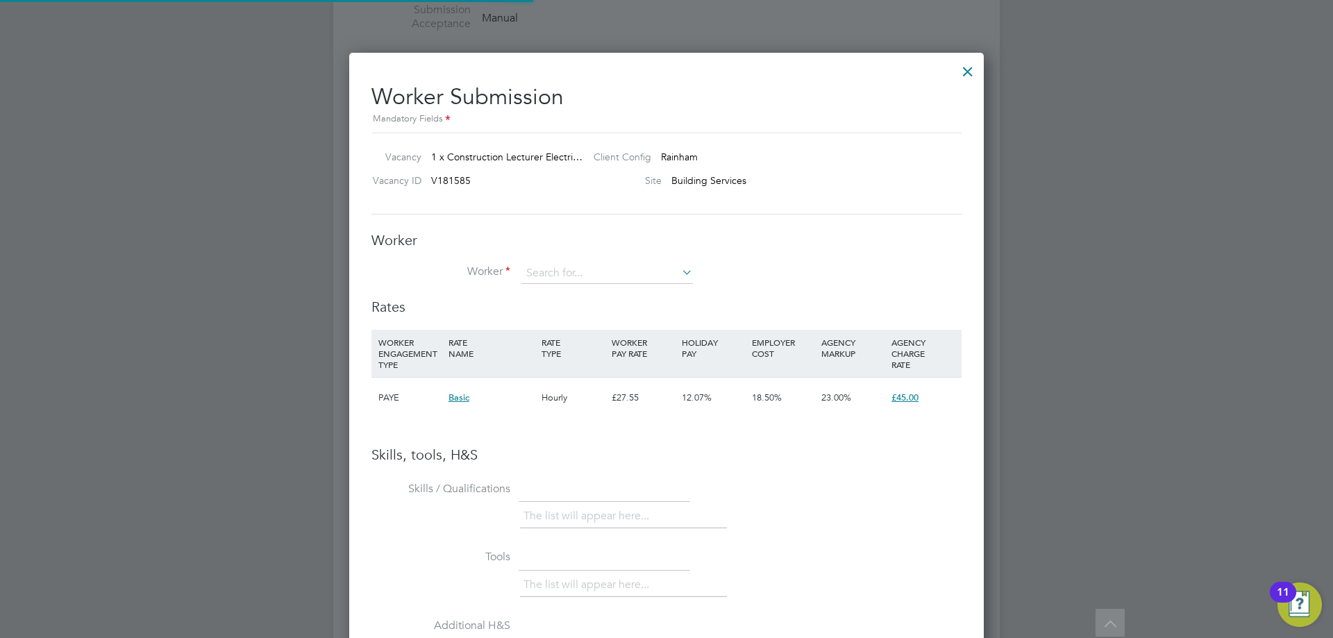
scroll to position [878, 635]
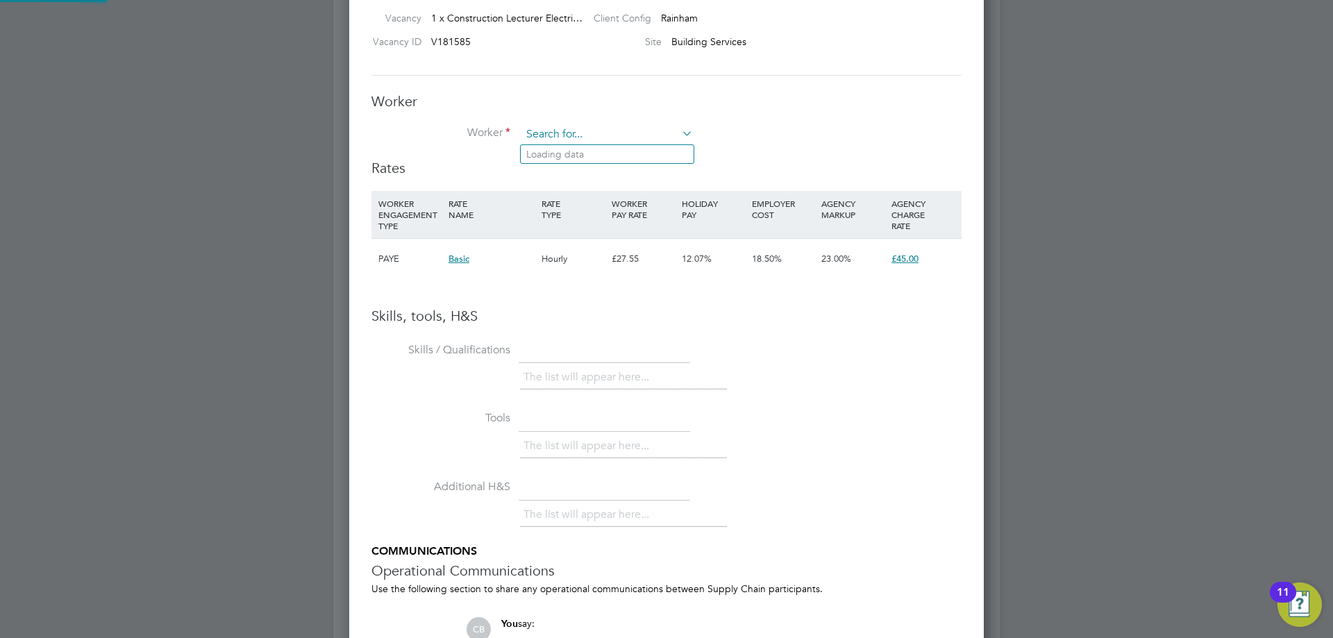
click at [603, 143] on input at bounding box center [606, 134] width 171 height 21
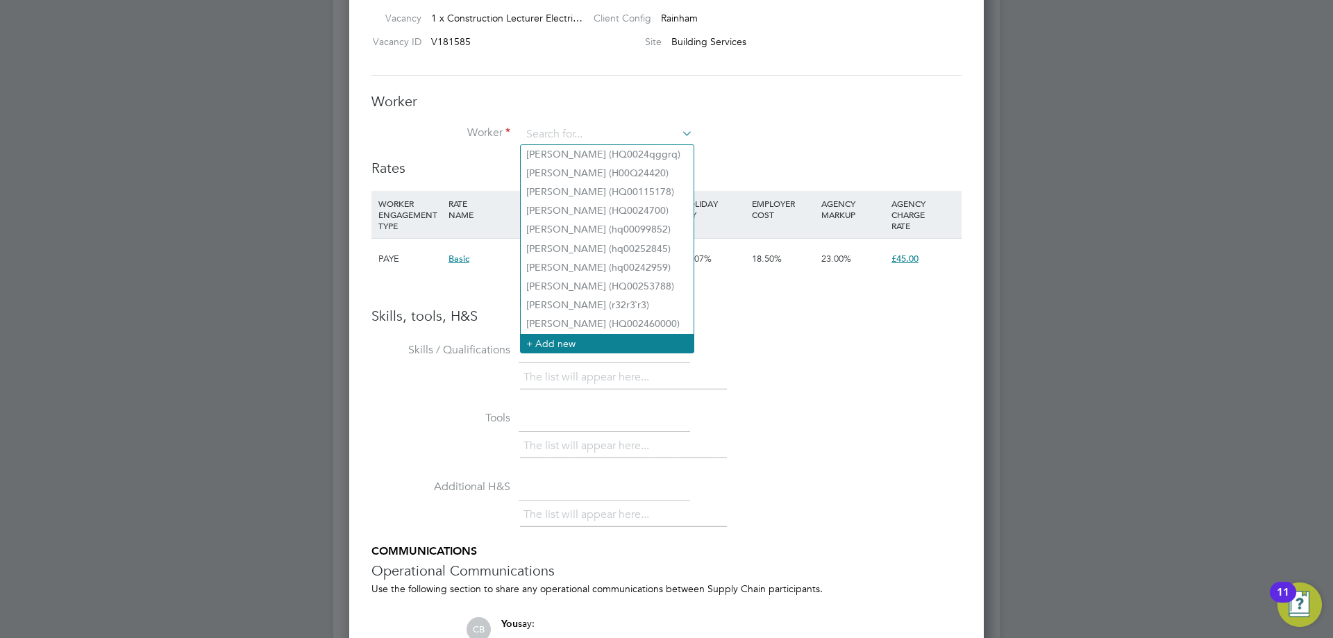
click at [570, 334] on li "+ Add new" at bounding box center [607, 343] width 173 height 19
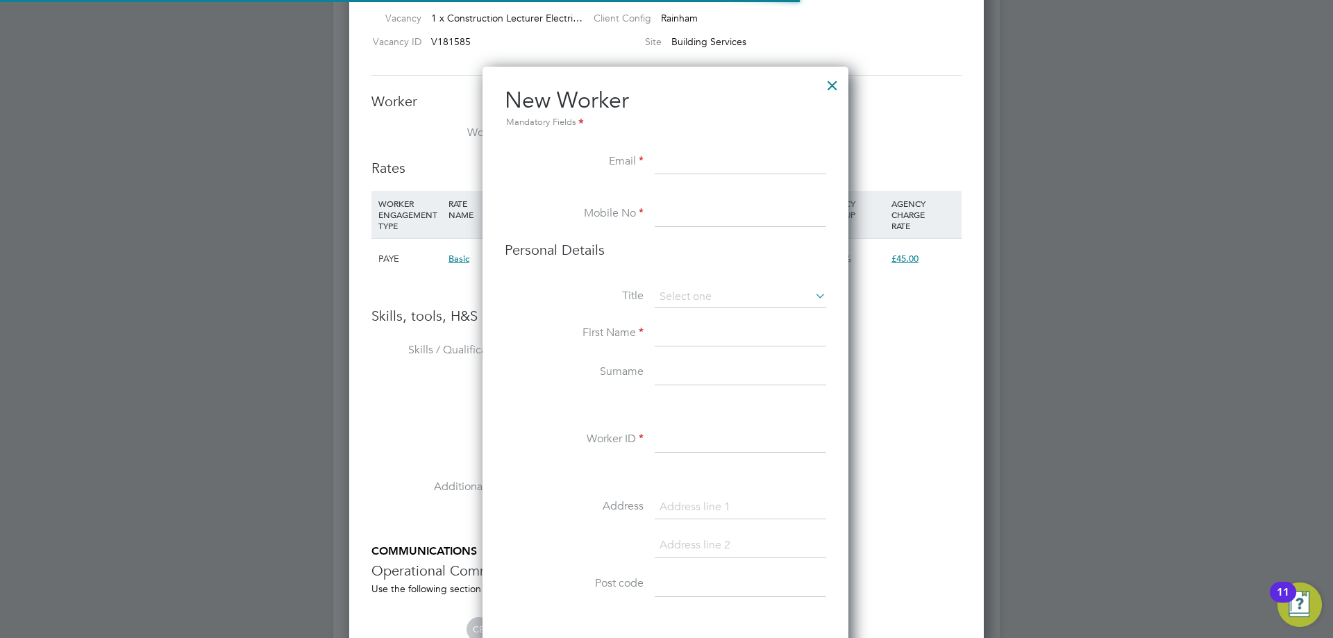
scroll to position [1175, 368]
click at [666, 162] on input at bounding box center [740, 162] width 171 height 25
paste input "[EMAIL_ADDRESS][DOMAIN_NAME]"
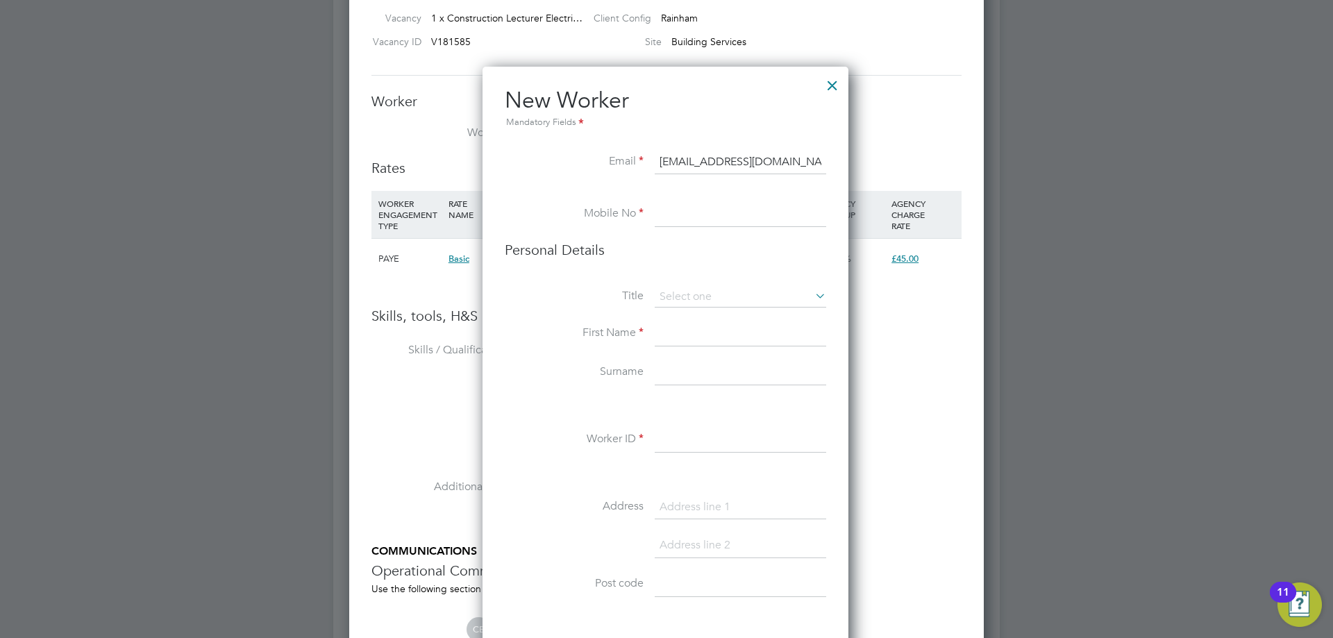
type input "[EMAIL_ADDRESS][DOMAIN_NAME]"
click at [685, 207] on input at bounding box center [740, 214] width 171 height 25
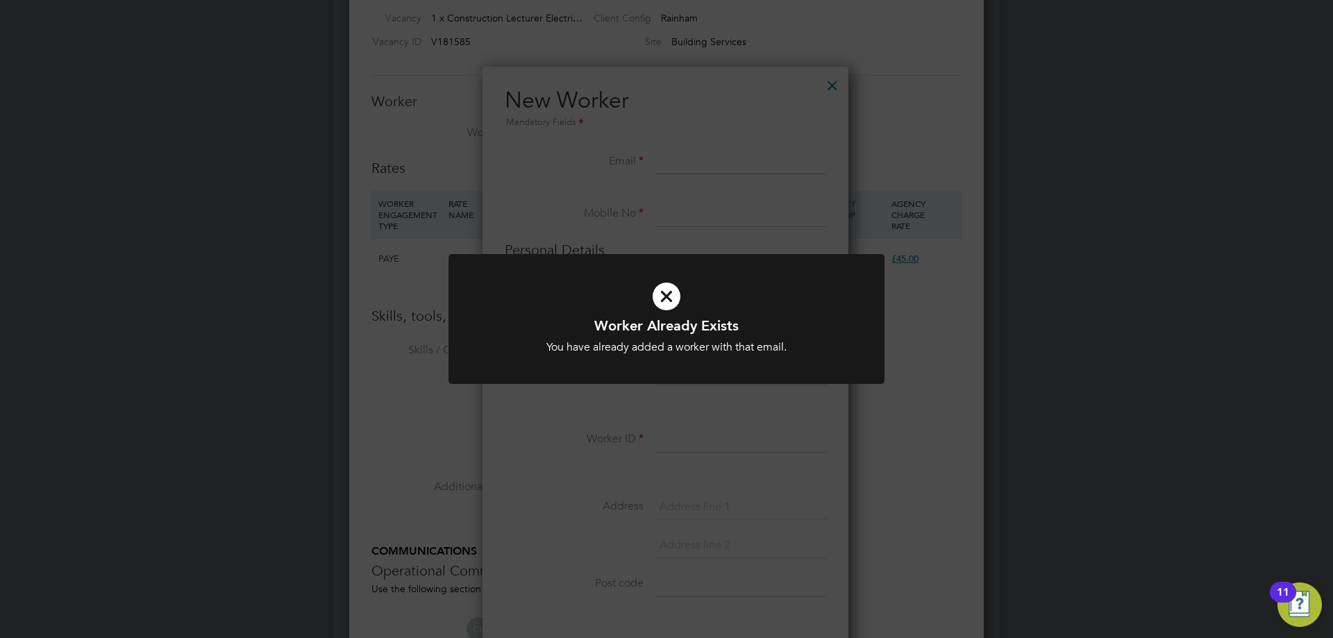
click at [762, 322] on h1 "Worker Already Exists" at bounding box center [666, 326] width 361 height 18
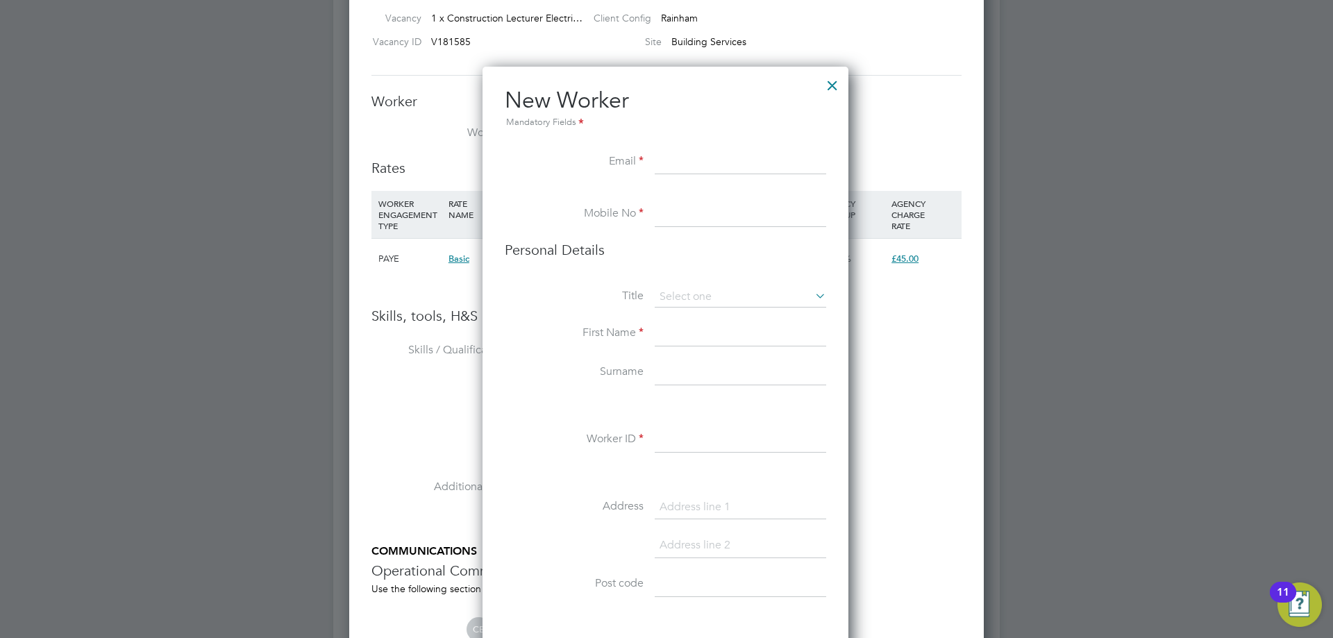
click at [671, 317] on li "Title" at bounding box center [665, 304] width 321 height 35
click at [838, 81] on div at bounding box center [832, 81] width 25 height 25
